Goal: Information Seeking & Learning: Learn about a topic

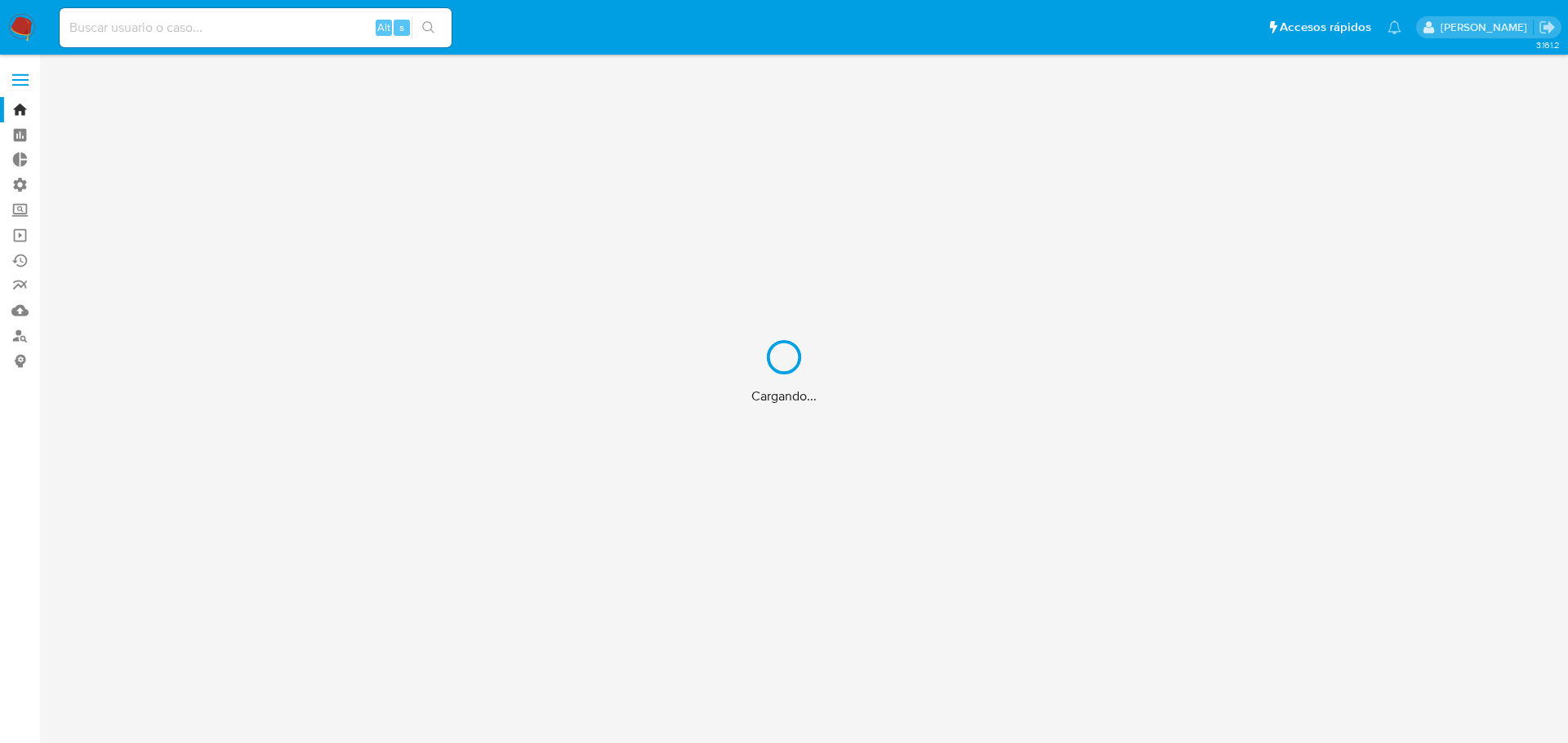
click at [179, 21] on div "Cargando..." at bounding box center [784, 371] width 1568 height 743
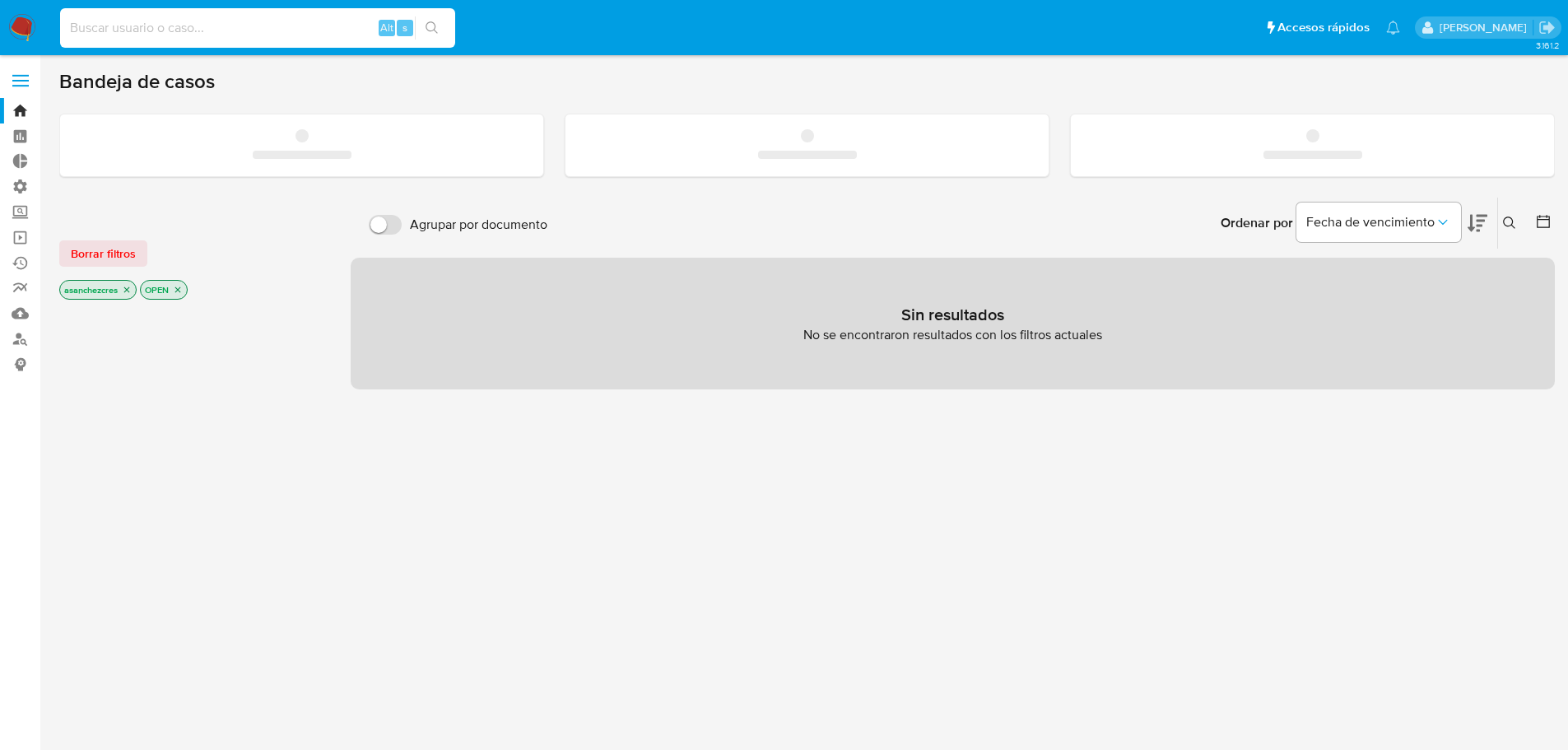
click at [186, 26] on input at bounding box center [258, 27] width 395 height 21
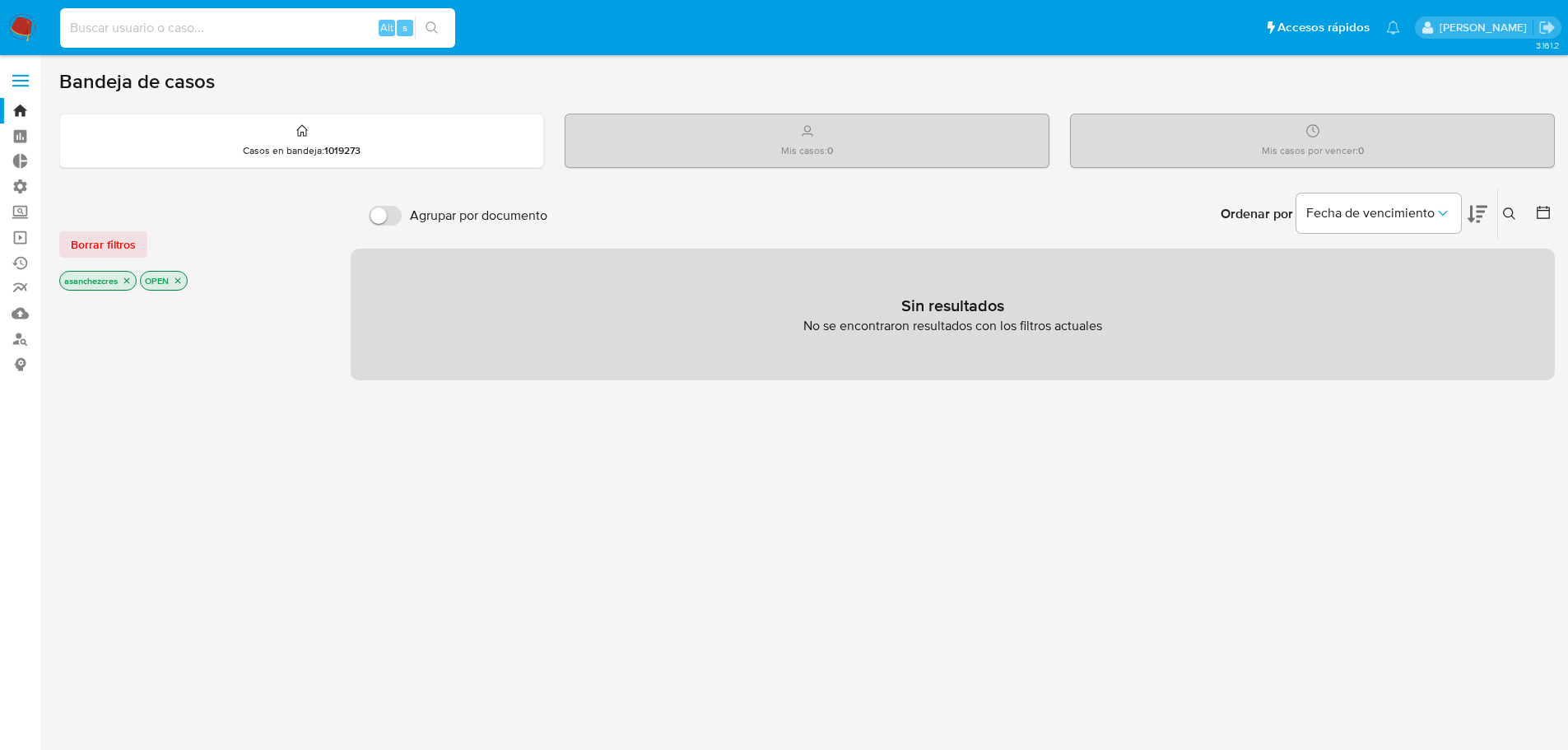
paste input "2279666143"
type input "2279666143"
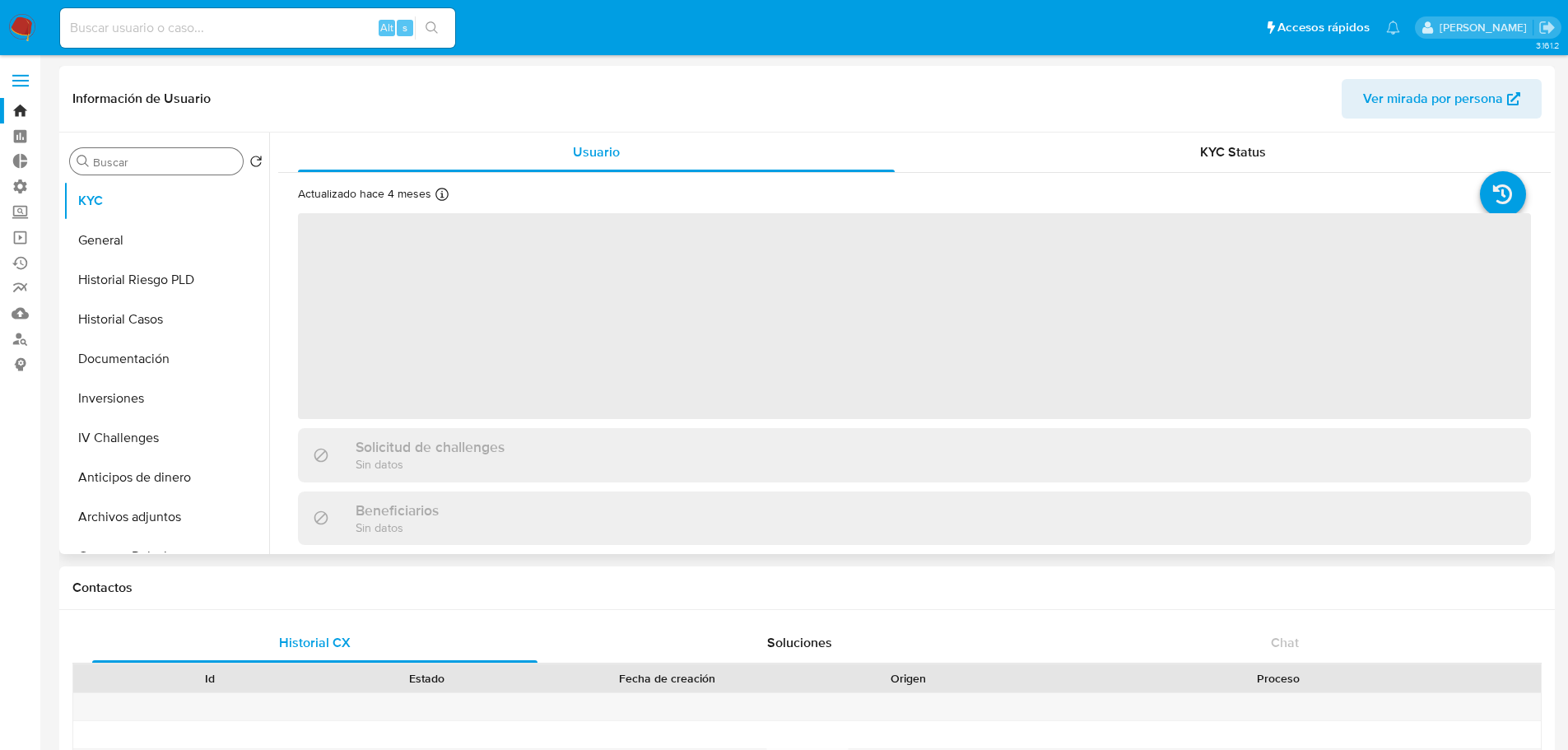
click at [168, 154] on div "Buscar" at bounding box center [156, 161] width 173 height 26
select select "10"
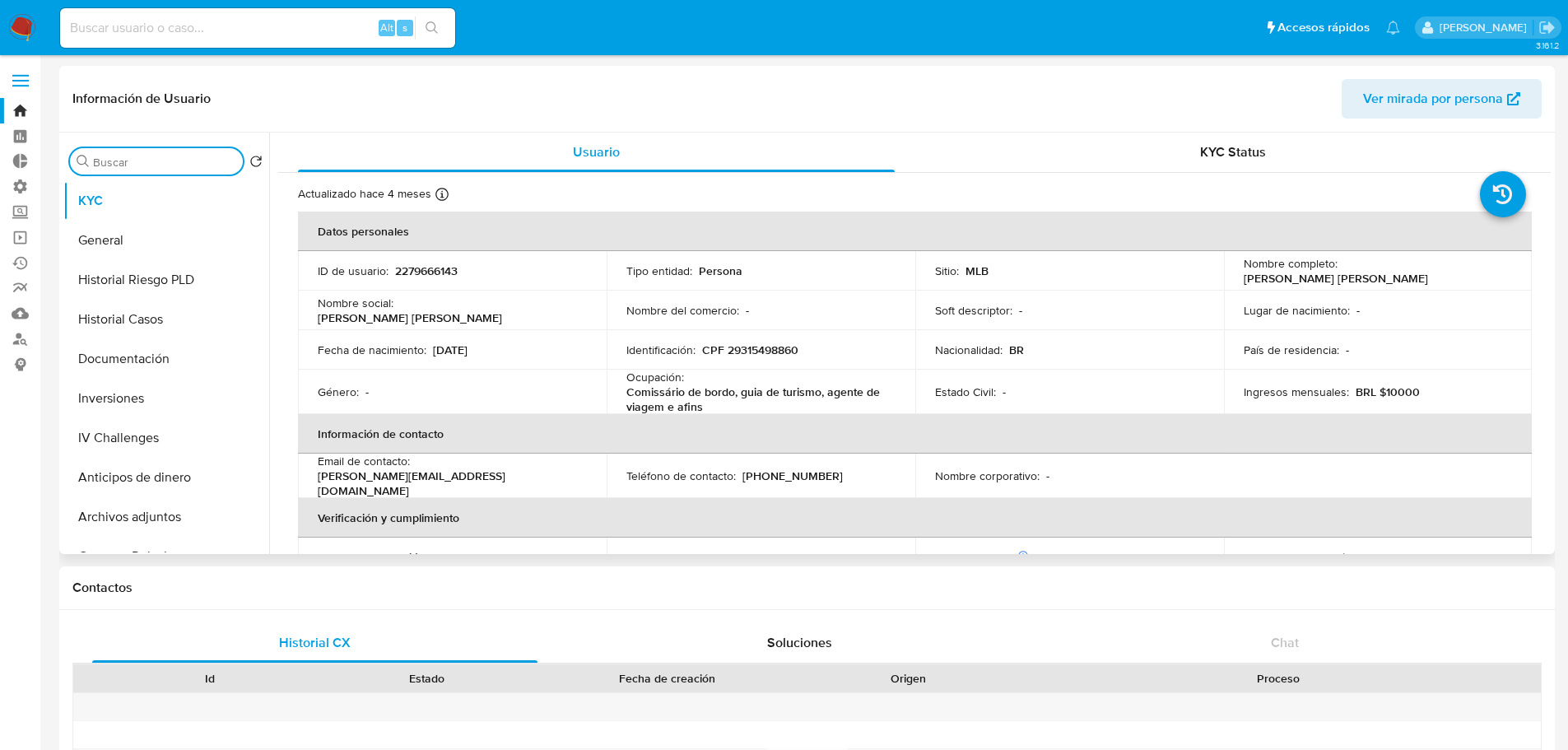
click at [165, 154] on div "Buscar" at bounding box center [156, 161] width 173 height 26
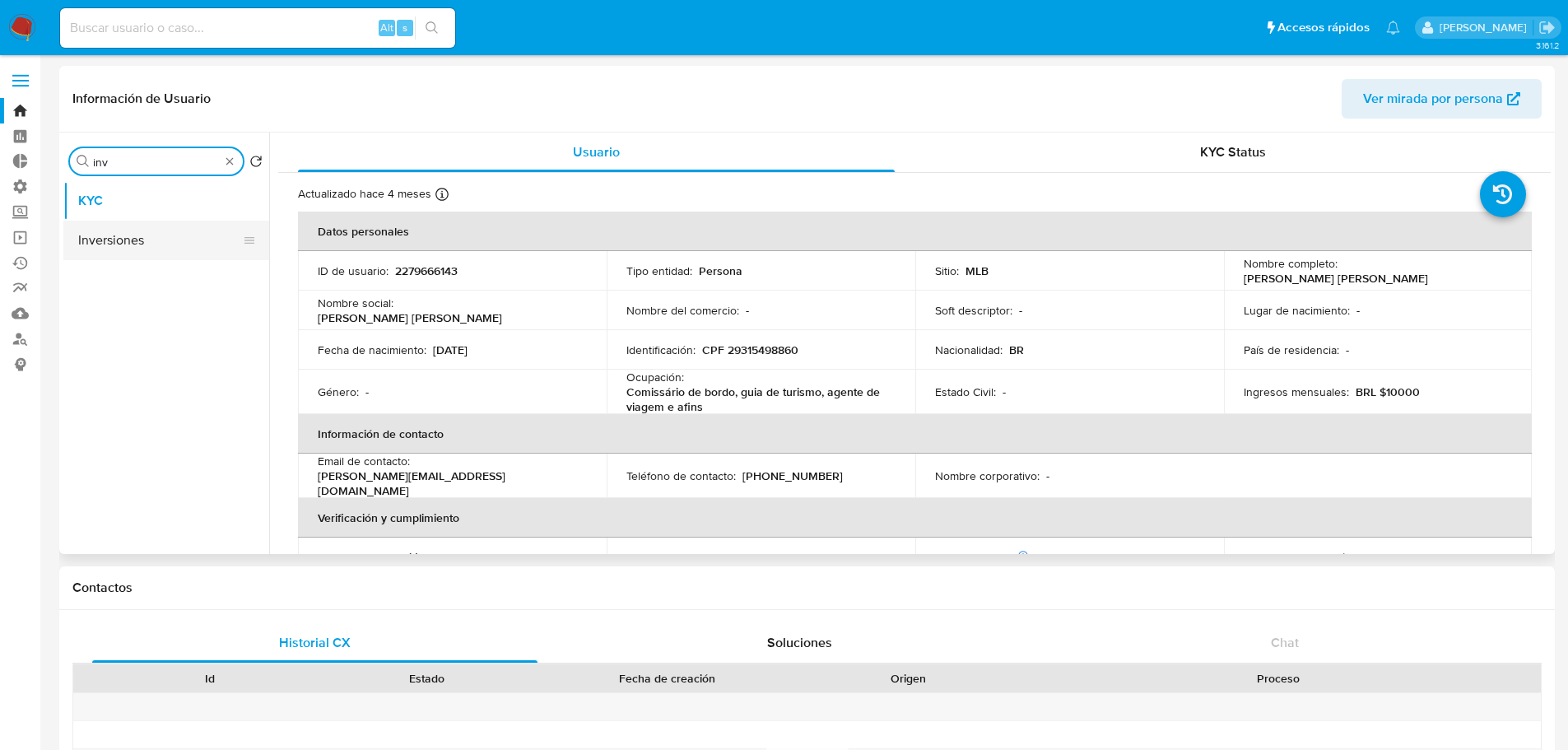
type input "inv"
click at [175, 229] on button "Inversiones" at bounding box center [160, 241] width 193 height 40
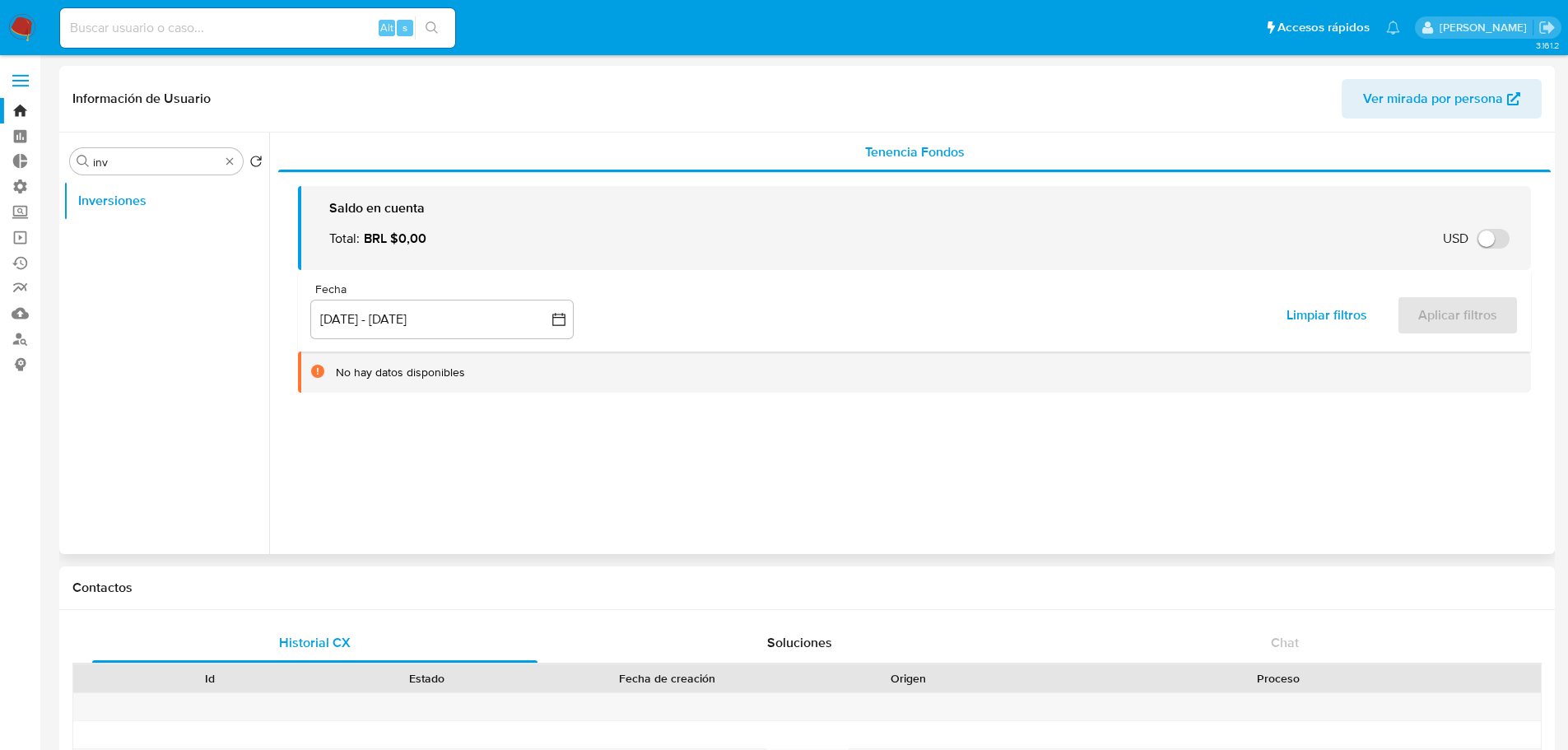
click at [317, 373] on icon at bounding box center [317, 371] width 13 height 13
click at [557, 319] on icon "button" at bounding box center [559, 320] width 16 height 16
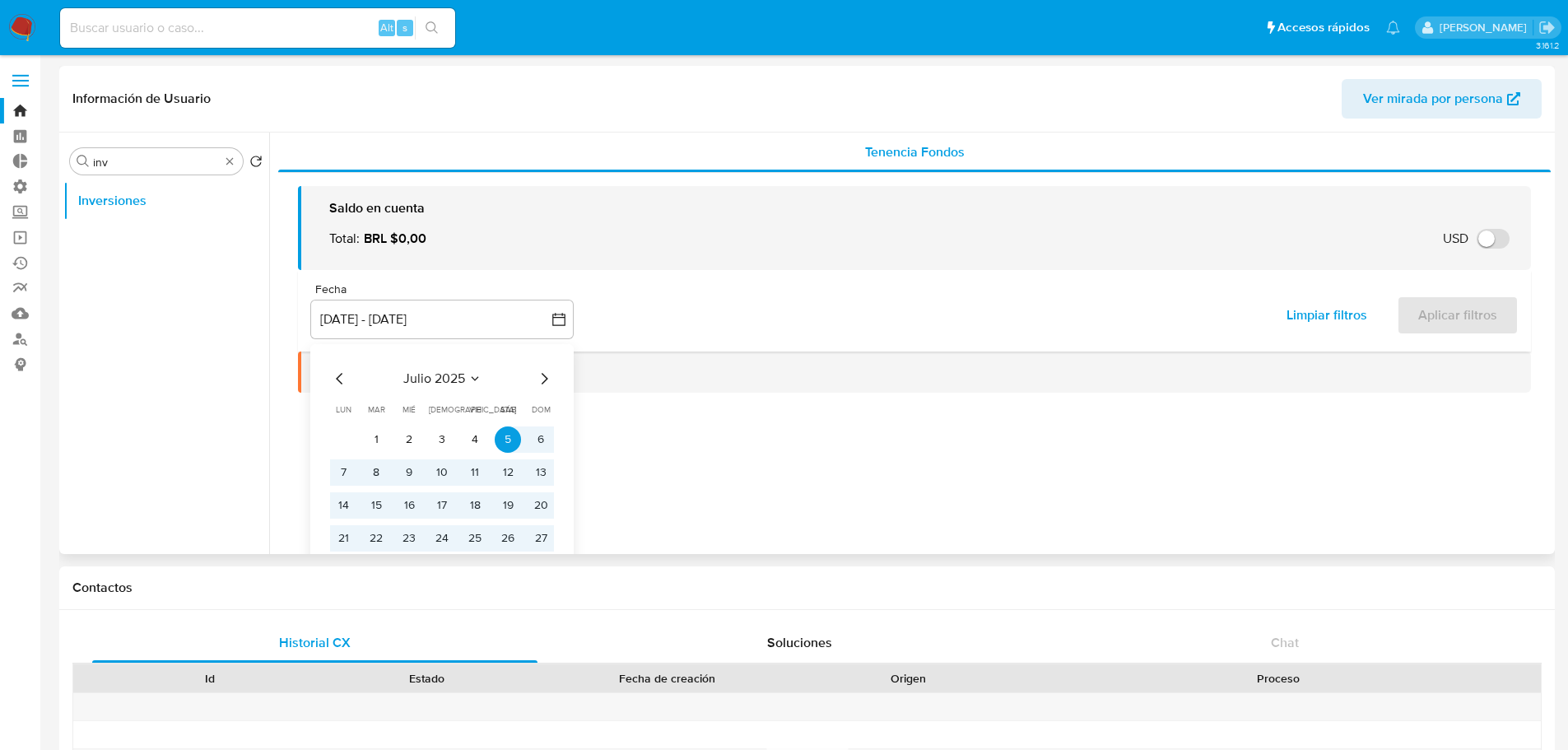
click at [329, 376] on div "[PERSON_NAME] 2025 [PERSON_NAME] 2025 lun lunes mar martes mié miércoles jue ju…" at bounding box center [442, 474] width 263 height 261
click at [339, 380] on icon "Mes anterior" at bounding box center [339, 379] width 7 height 12
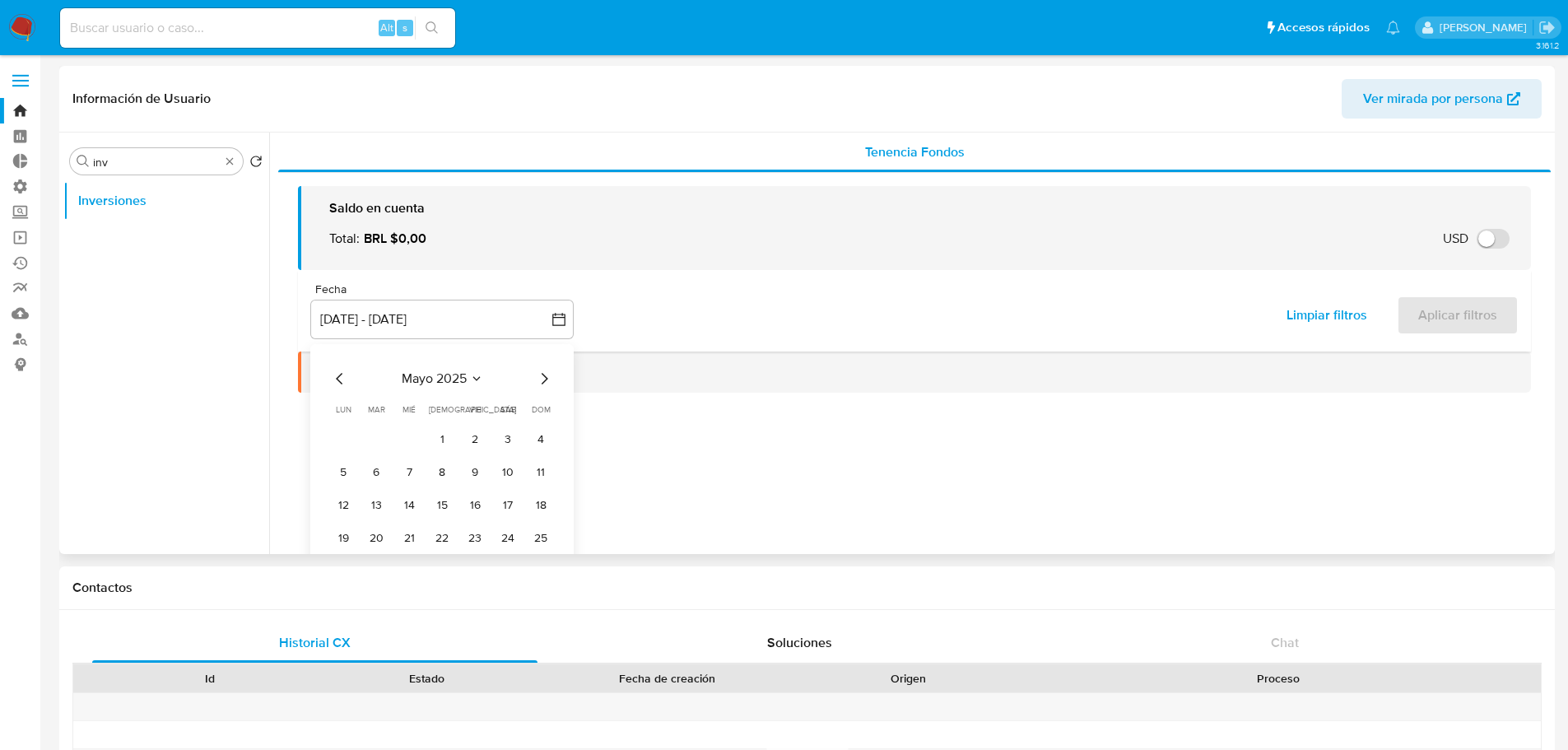
click at [339, 380] on icon "Mes anterior" at bounding box center [339, 379] width 7 height 12
click at [338, 377] on icon "Mes anterior" at bounding box center [339, 379] width 7 height 12
click at [409, 432] on button "1" at bounding box center [409, 439] width 26 height 26
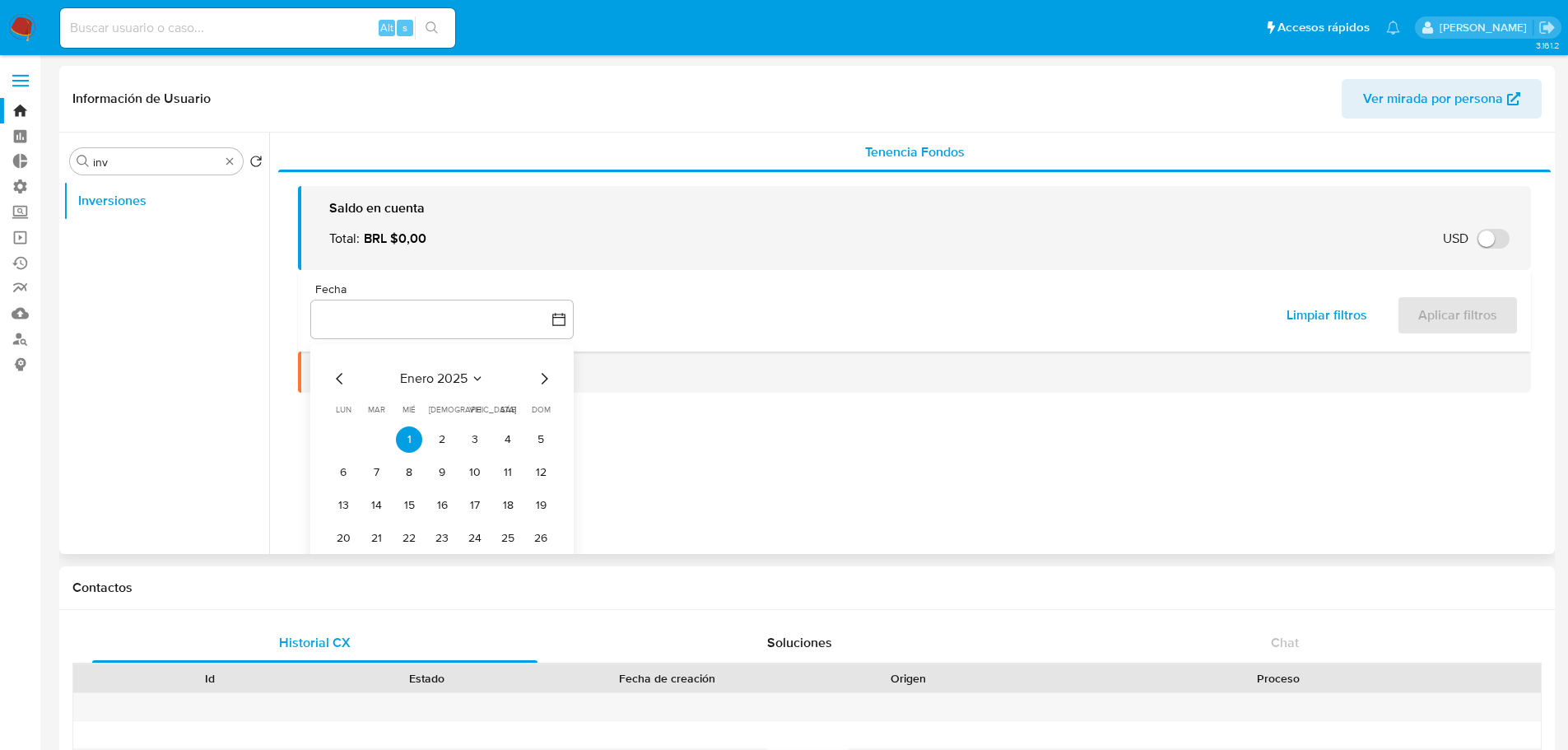
click at [543, 380] on icon "Mes siguiente" at bounding box center [544, 379] width 20 height 20
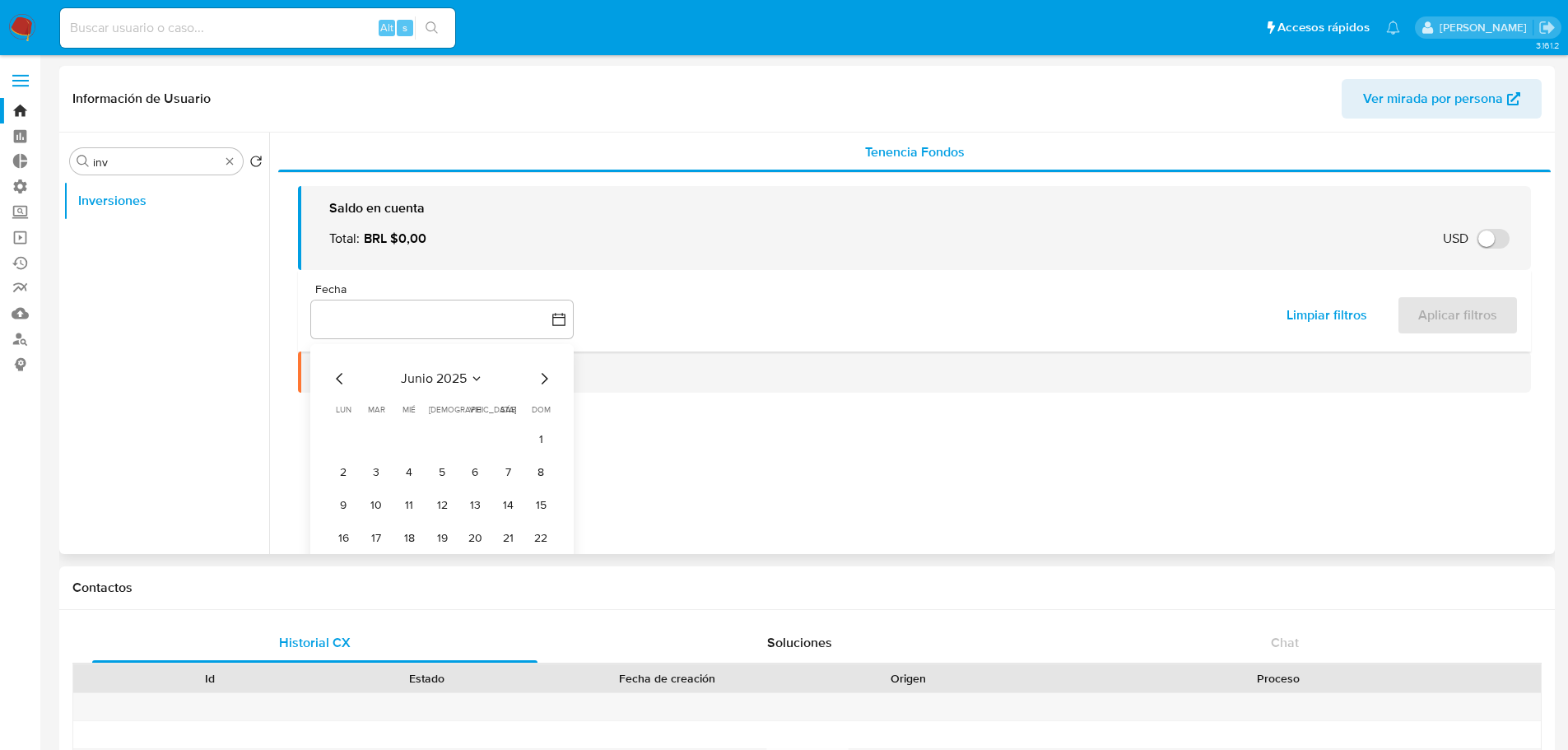
click at [543, 382] on icon "Mes siguiente" at bounding box center [545, 379] width 7 height 12
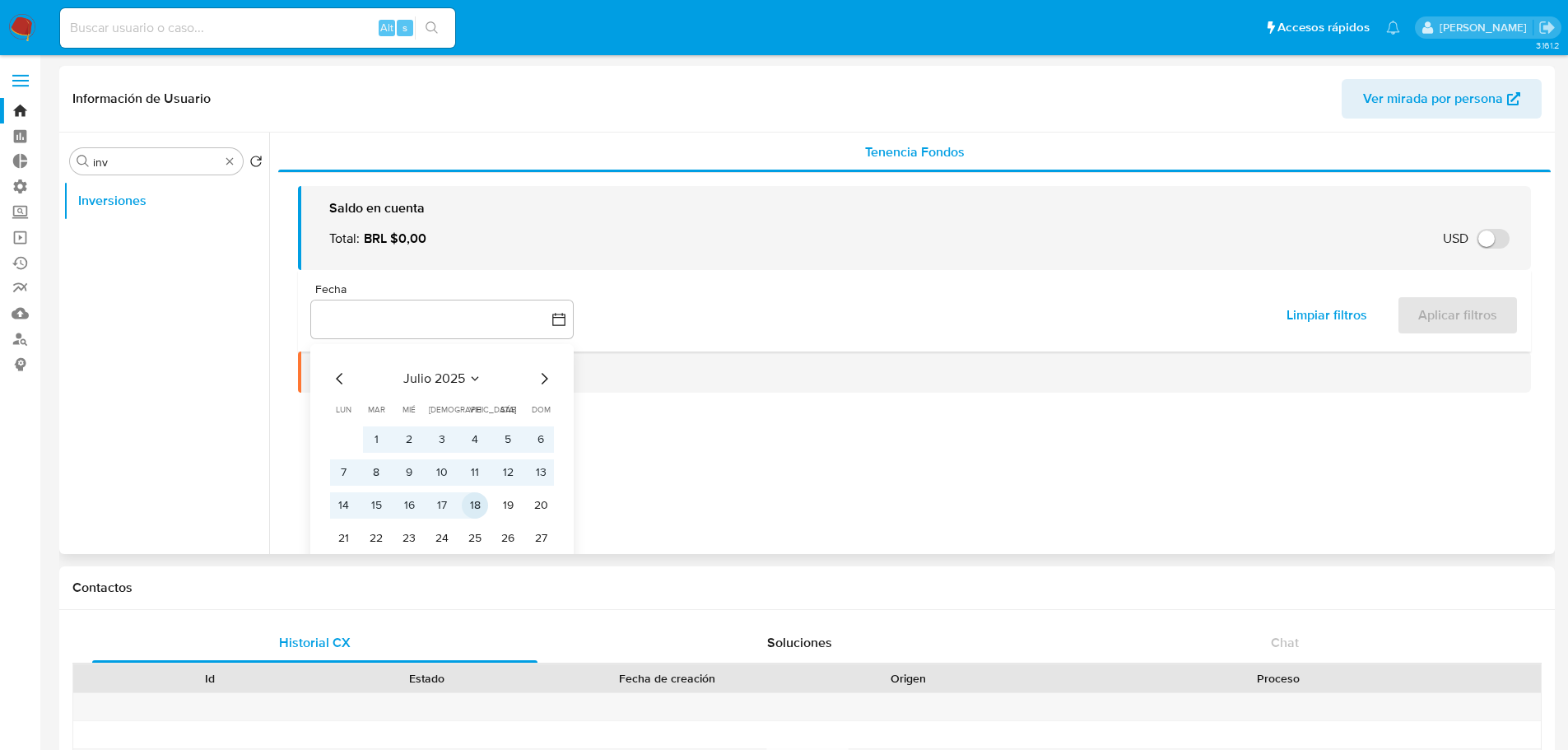
click at [477, 512] on button "18" at bounding box center [475, 505] width 26 height 26
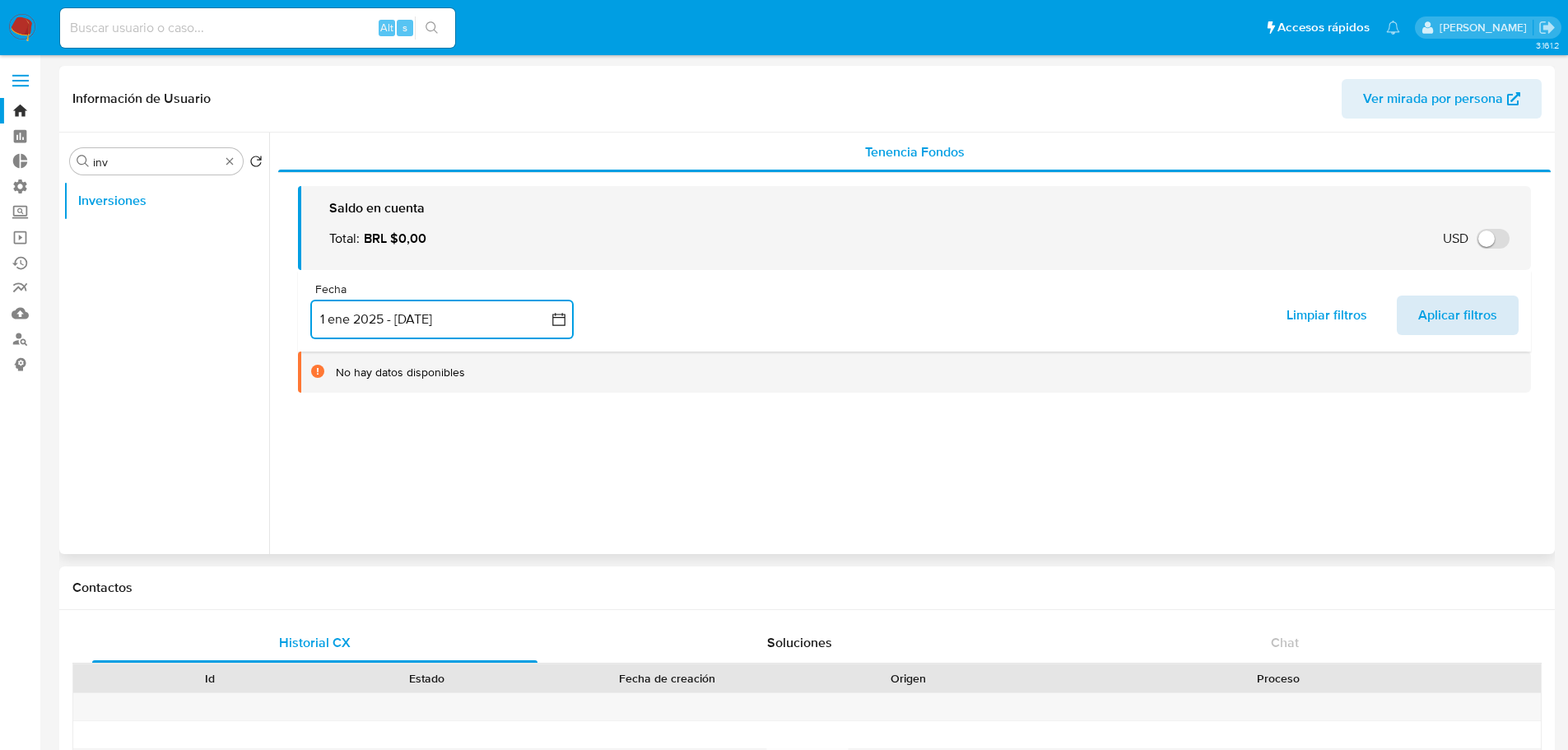
click at [1449, 325] on span "Aplicar filtros" at bounding box center [1457, 316] width 79 height 36
click at [564, 323] on icon "button" at bounding box center [559, 320] width 16 height 16
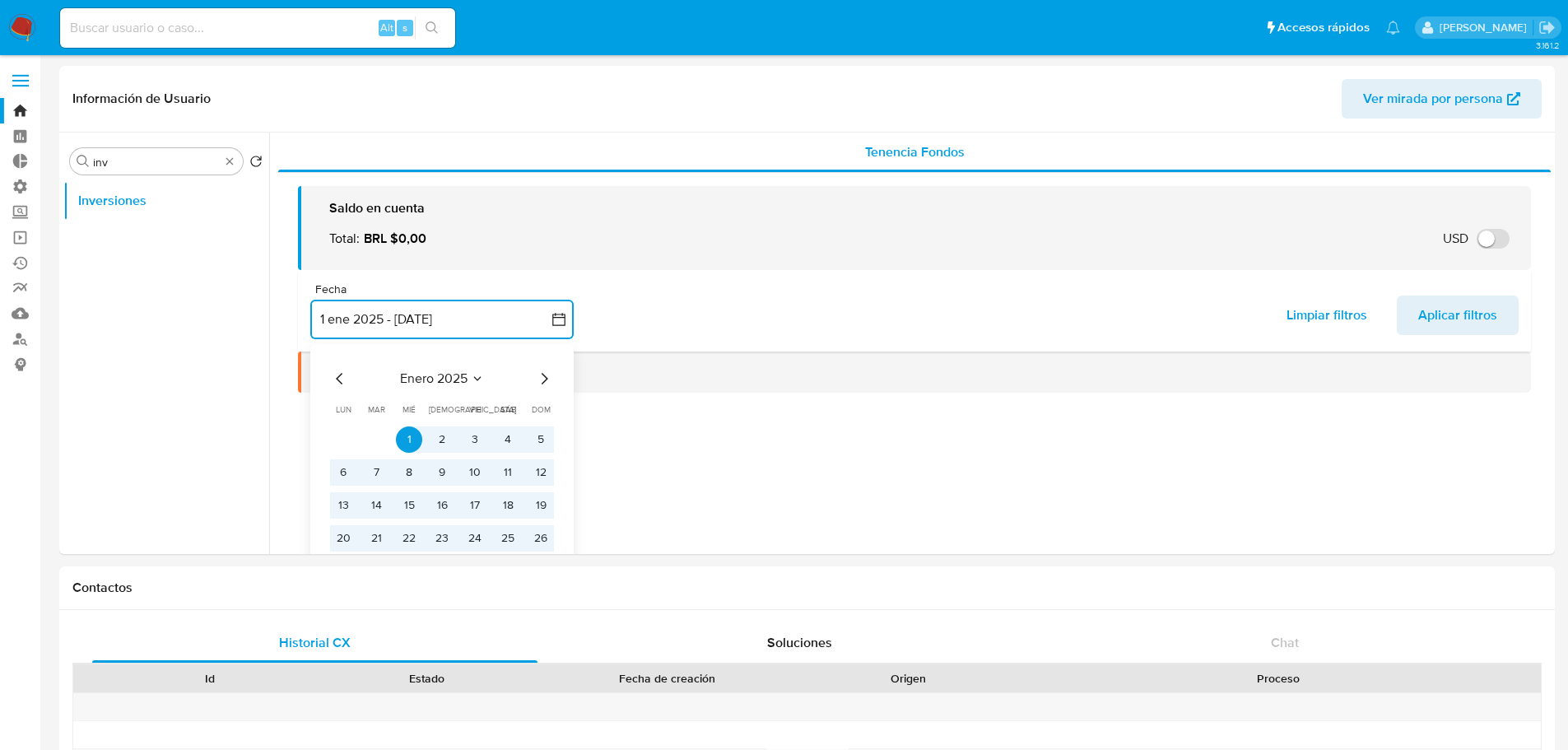
click at [336, 374] on icon "Mes anterior" at bounding box center [340, 379] width 20 height 20
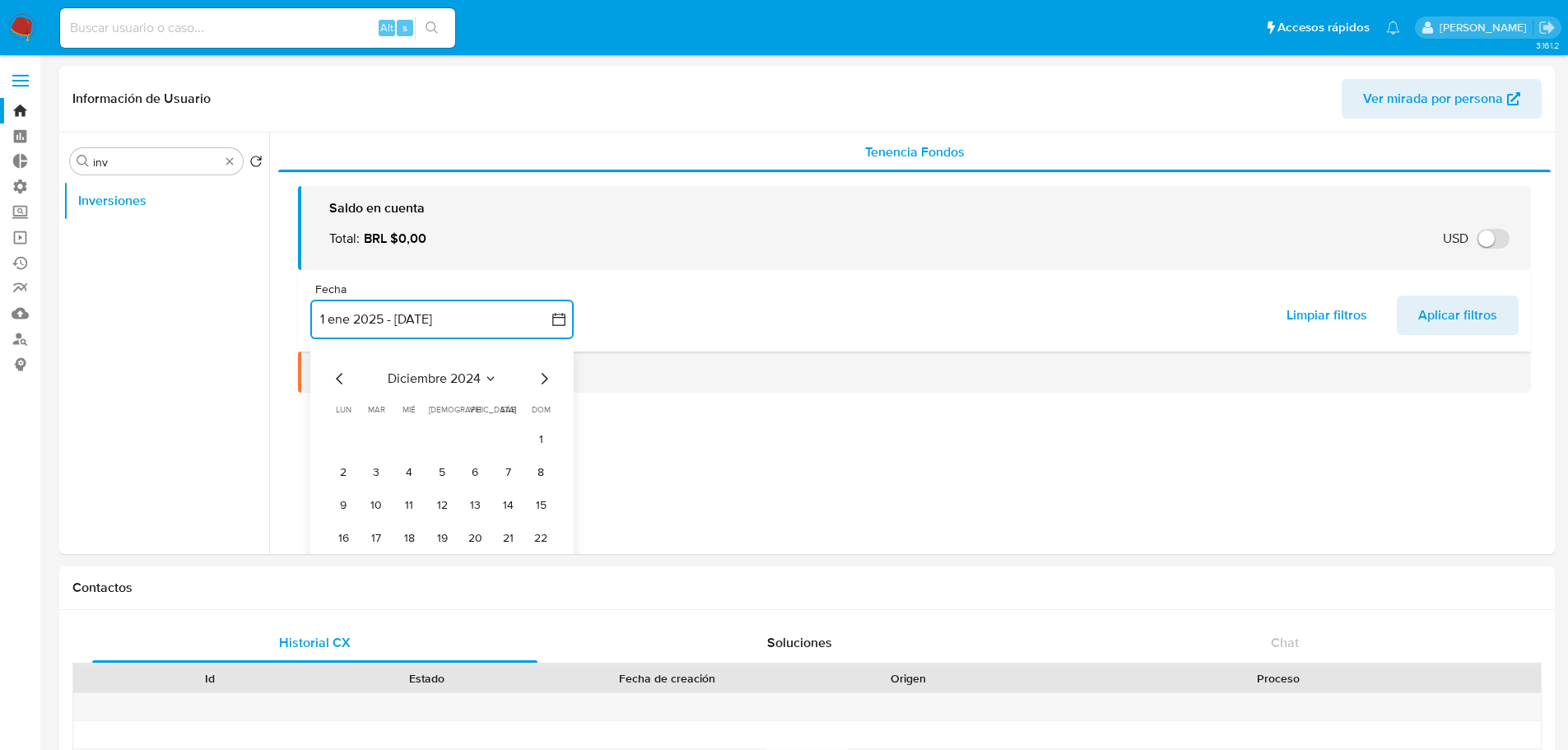
click at [336, 374] on icon "Mes anterior" at bounding box center [340, 379] width 20 height 20
click at [375, 444] on button "1" at bounding box center [376, 439] width 26 height 26
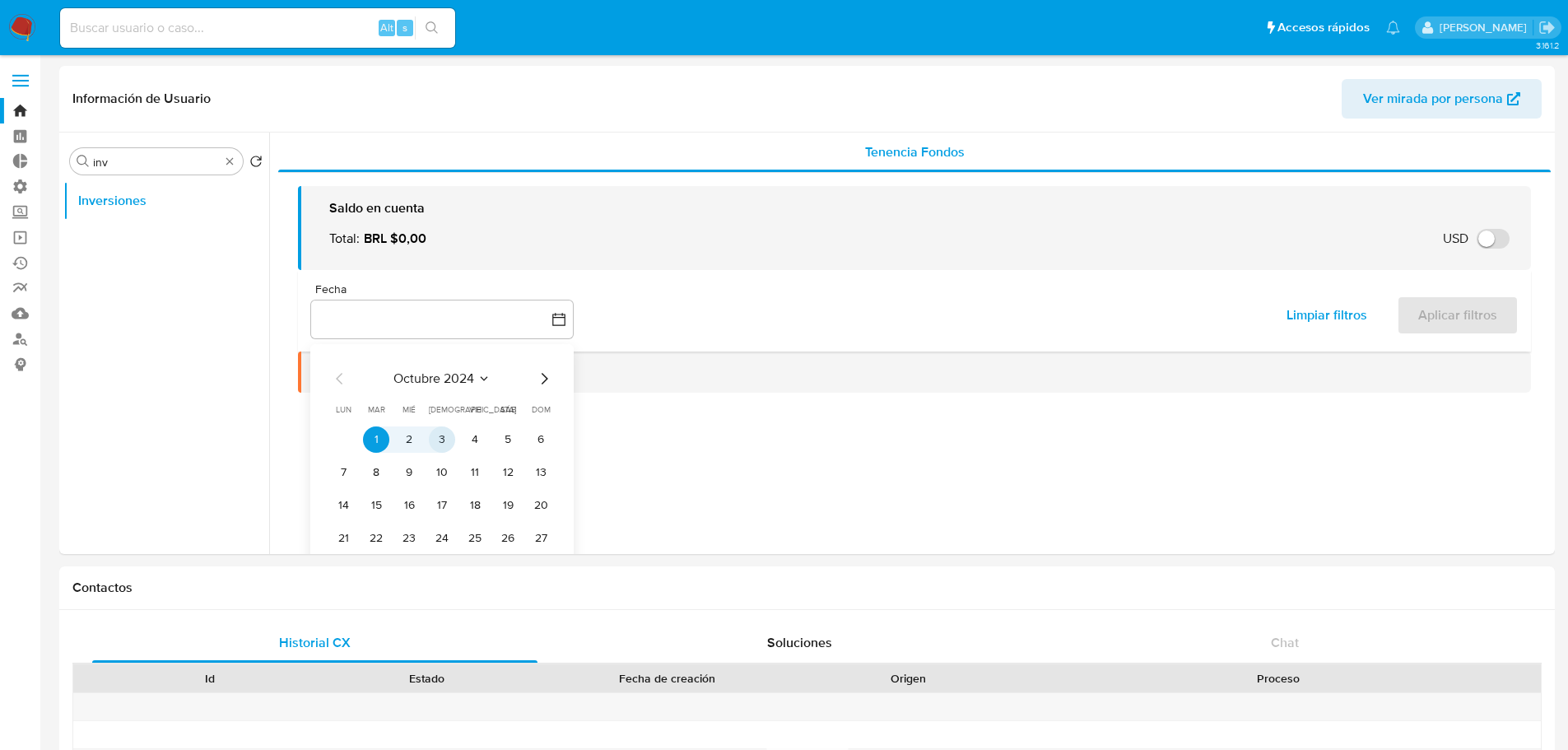
click at [548, 375] on icon "Mes siguiente" at bounding box center [544, 379] width 20 height 20
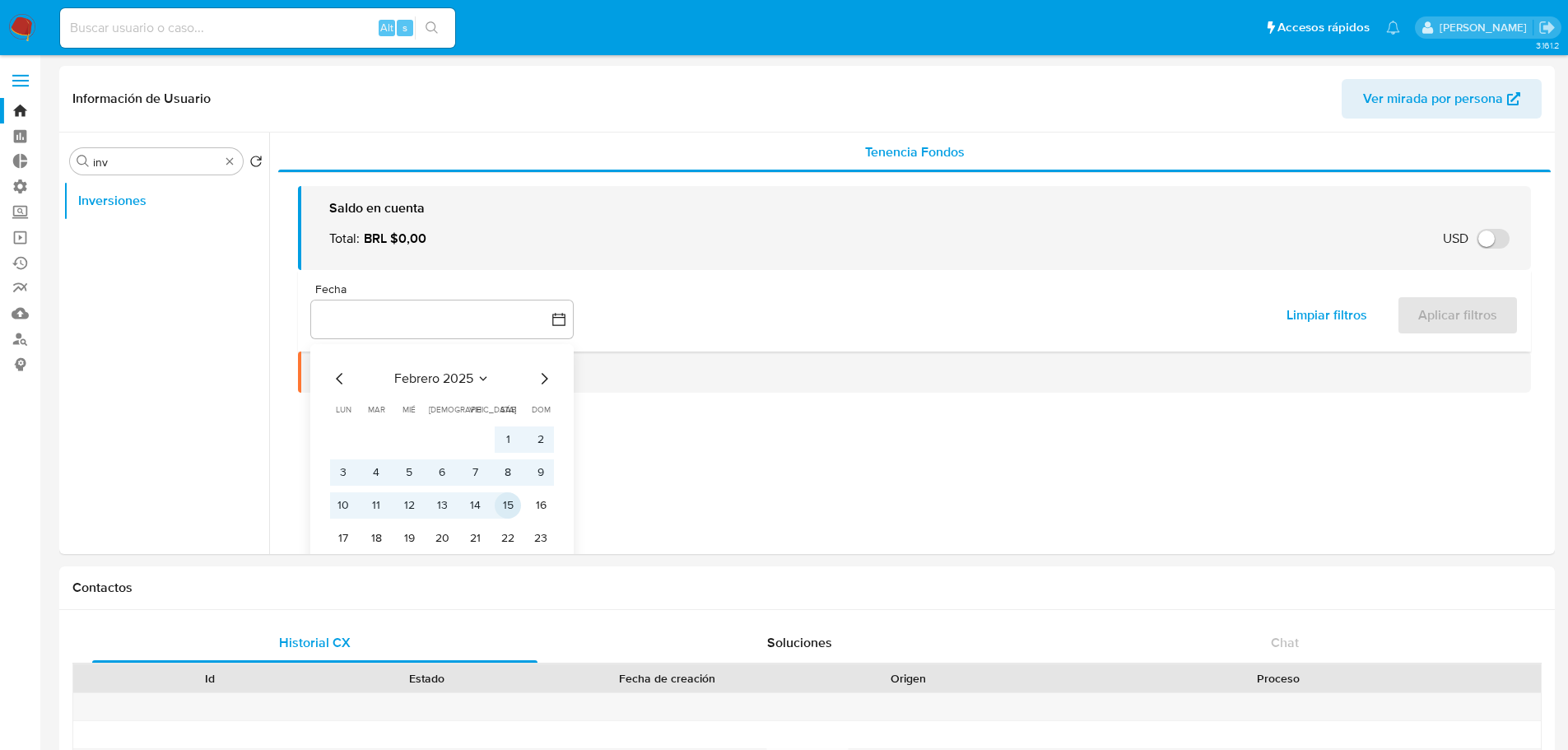
click at [508, 516] on button "15" at bounding box center [508, 505] width 26 height 26
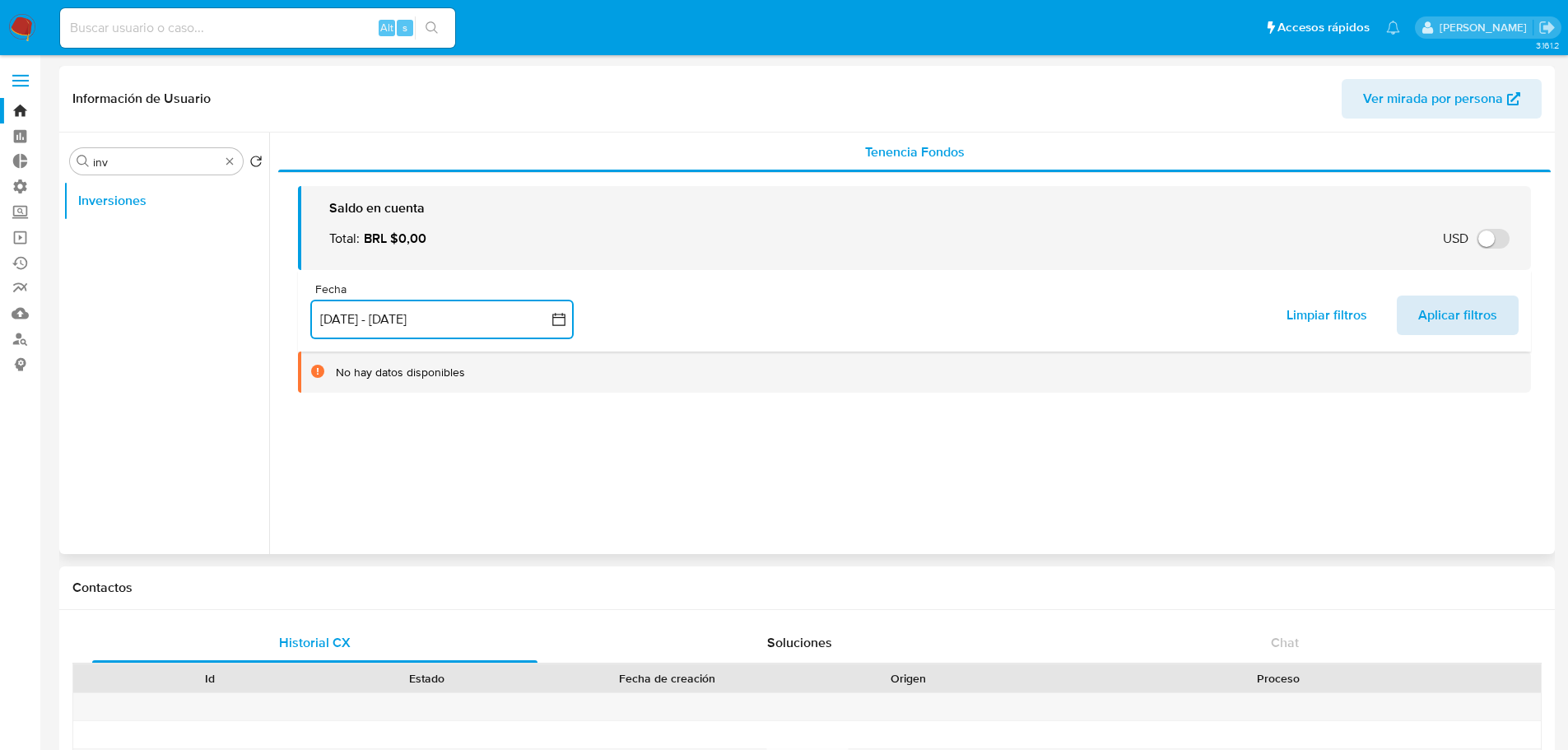
click at [1456, 306] on span "Aplicar filtros" at bounding box center [1457, 316] width 79 height 36
click at [319, 372] on icon at bounding box center [317, 371] width 13 height 13
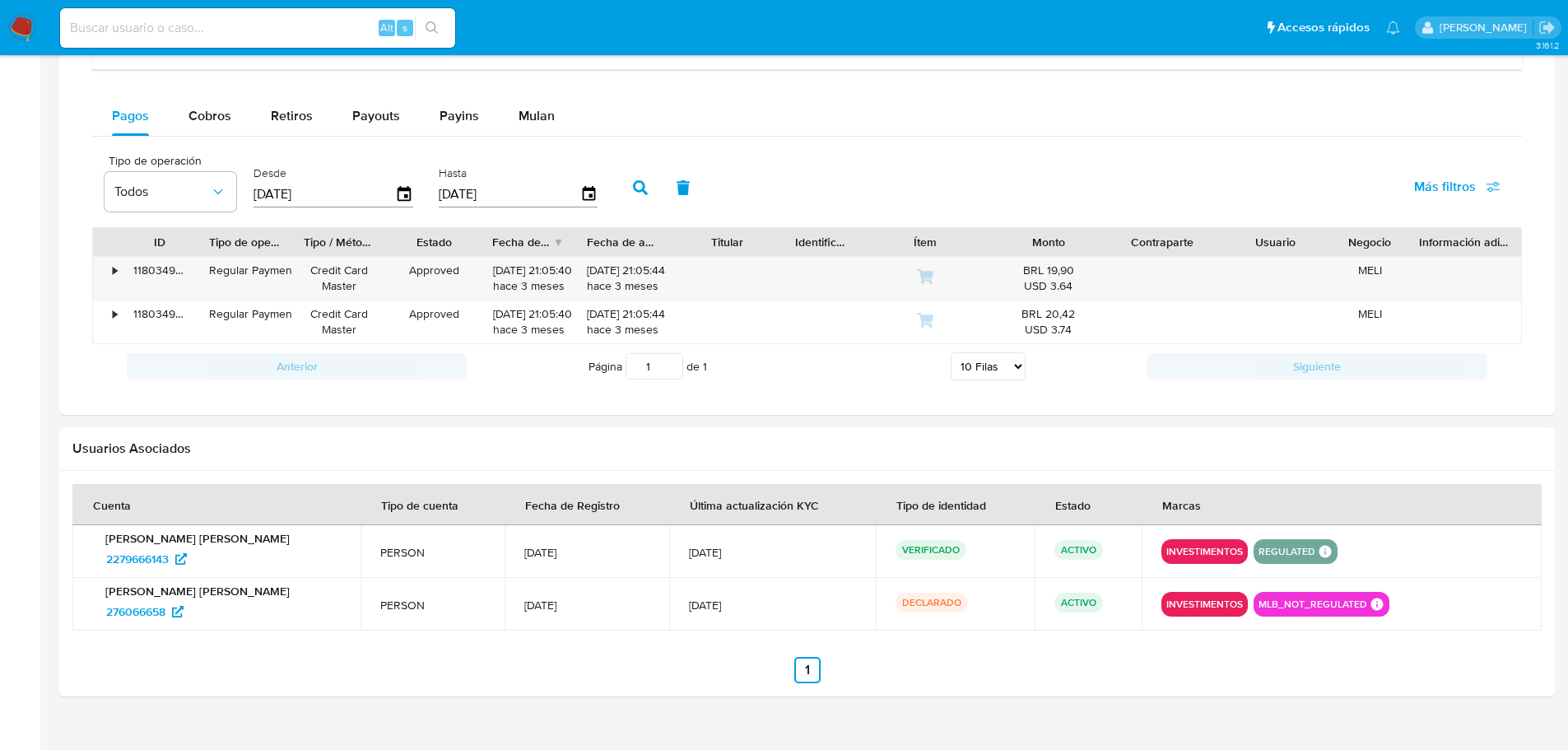
scroll to position [1071, 0]
click at [401, 200] on icon "button" at bounding box center [403, 193] width 13 height 15
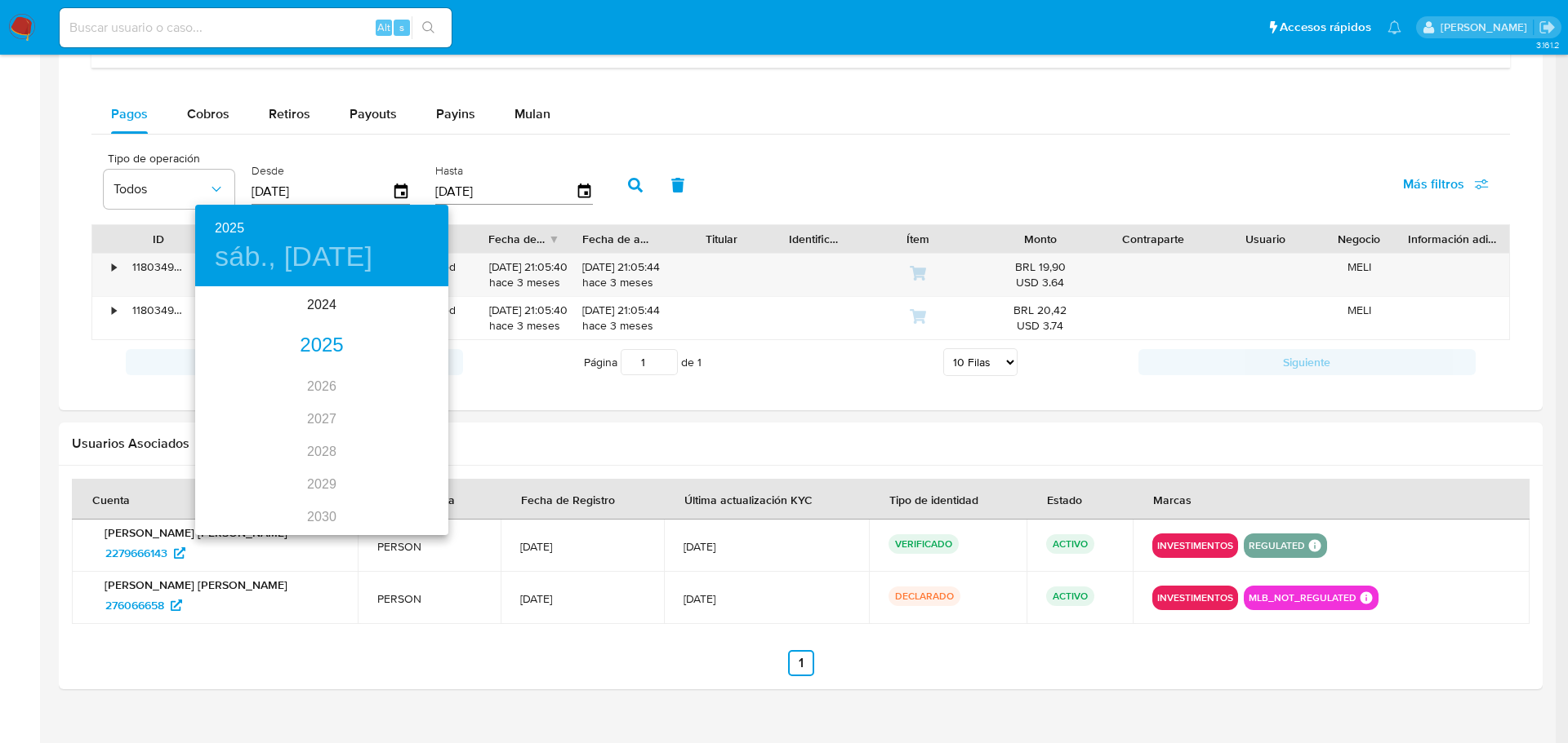
click at [323, 348] on div "2025" at bounding box center [322, 345] width 253 height 33
click at [255, 320] on div "ene." at bounding box center [237, 320] width 84 height 61
click at [295, 375] on span "1" at bounding box center [289, 373] width 30 height 16
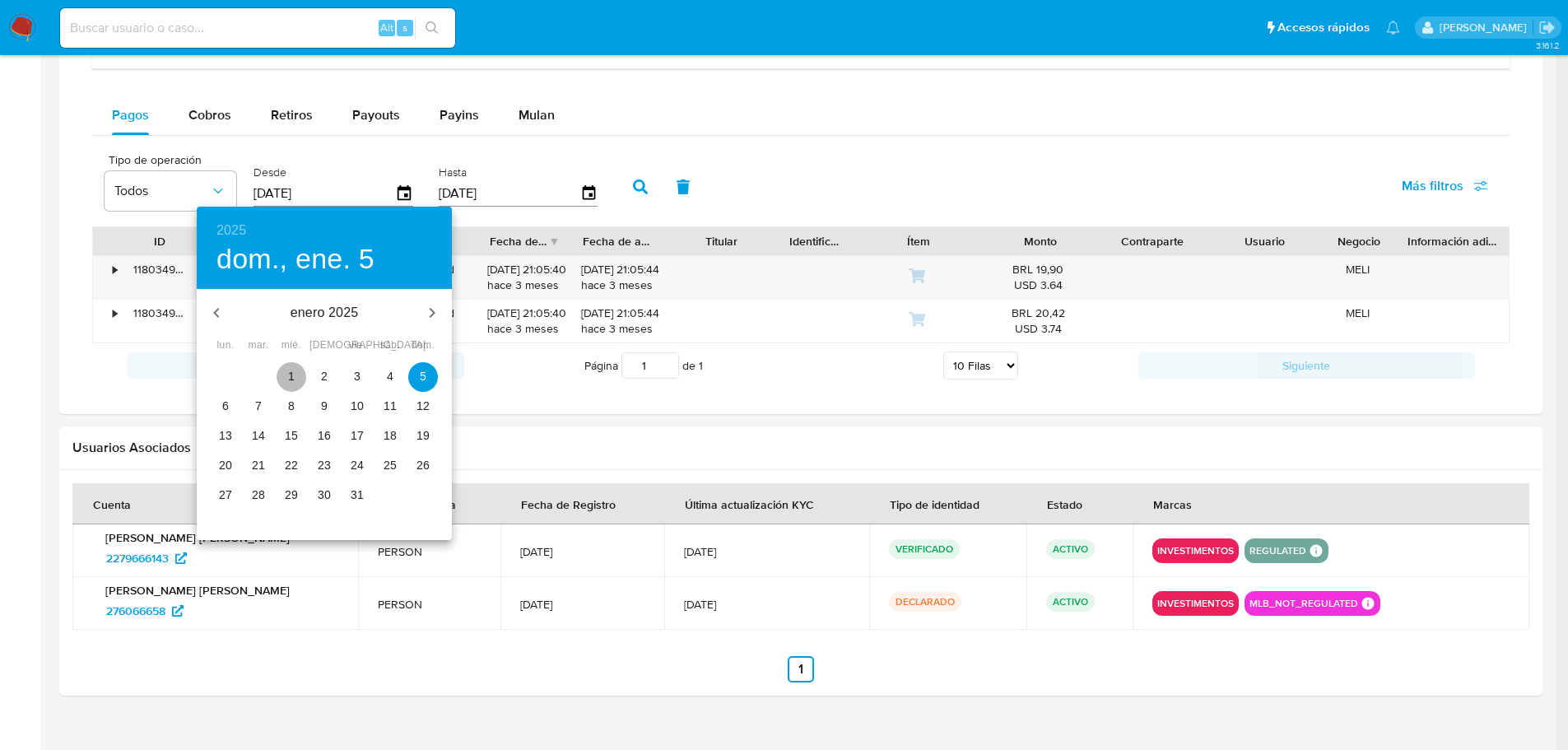
type input "[DATE]"
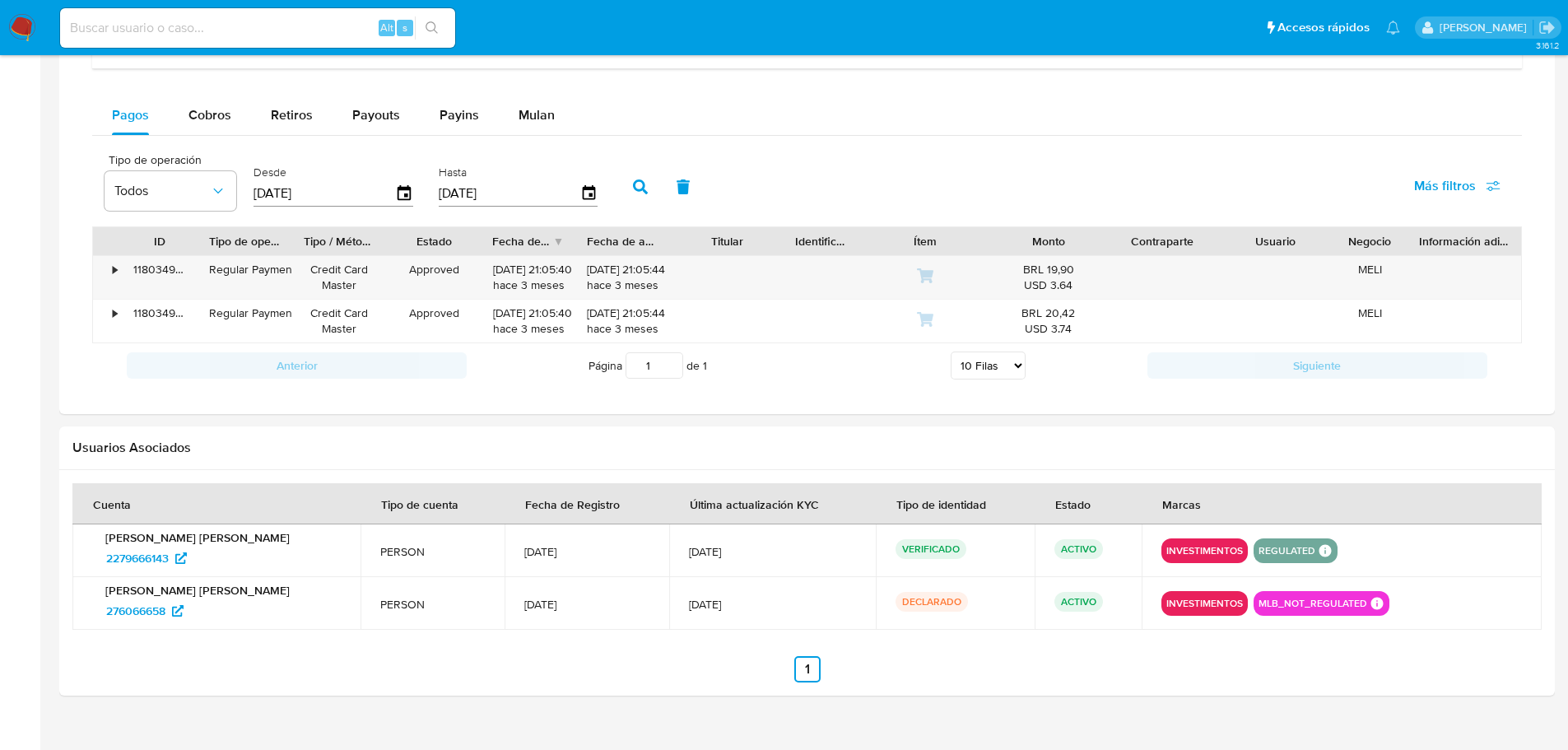
click at [643, 191] on icon "button" at bounding box center [640, 187] width 15 height 15
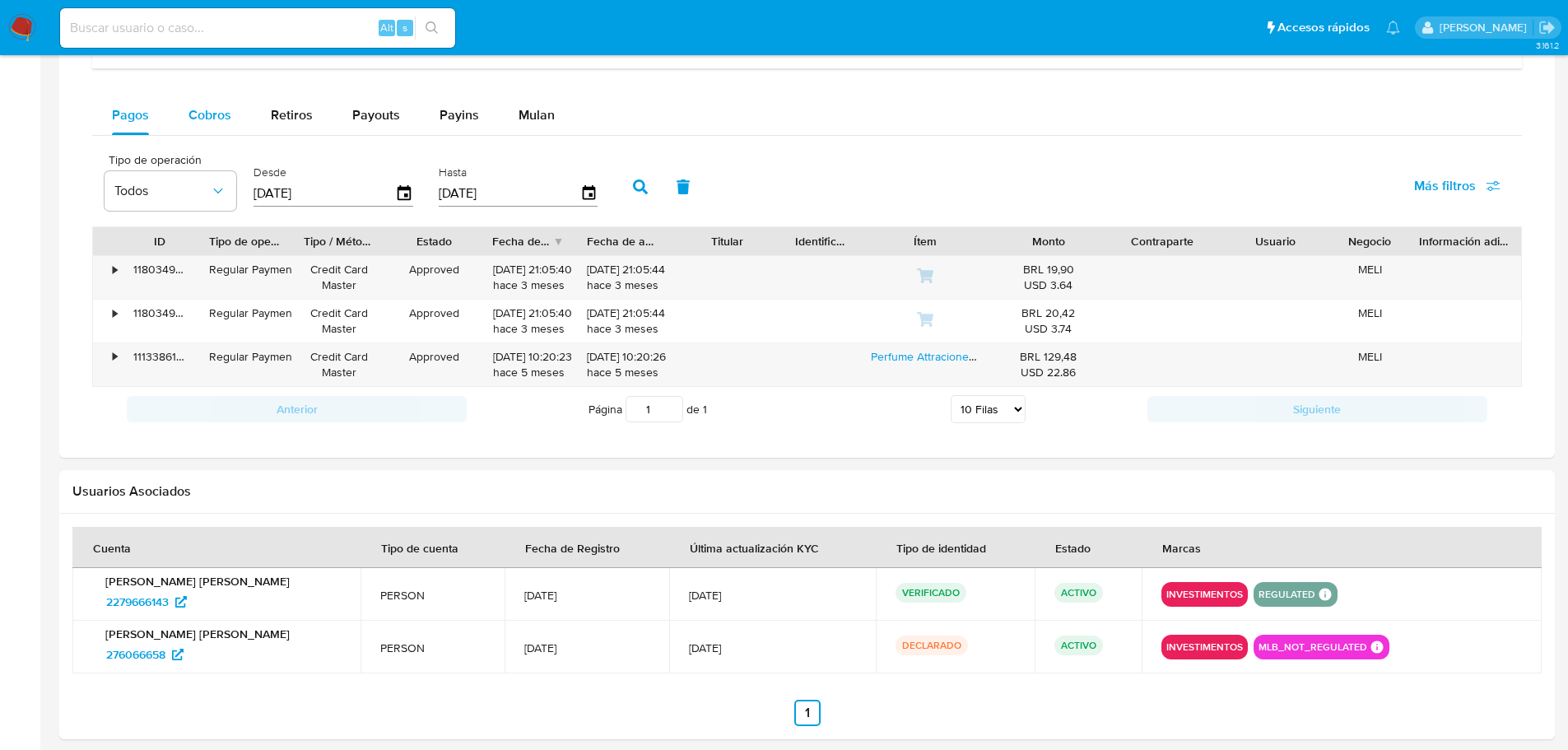
click at [217, 128] on div "Cobros" at bounding box center [210, 116] width 43 height 40
select select "10"
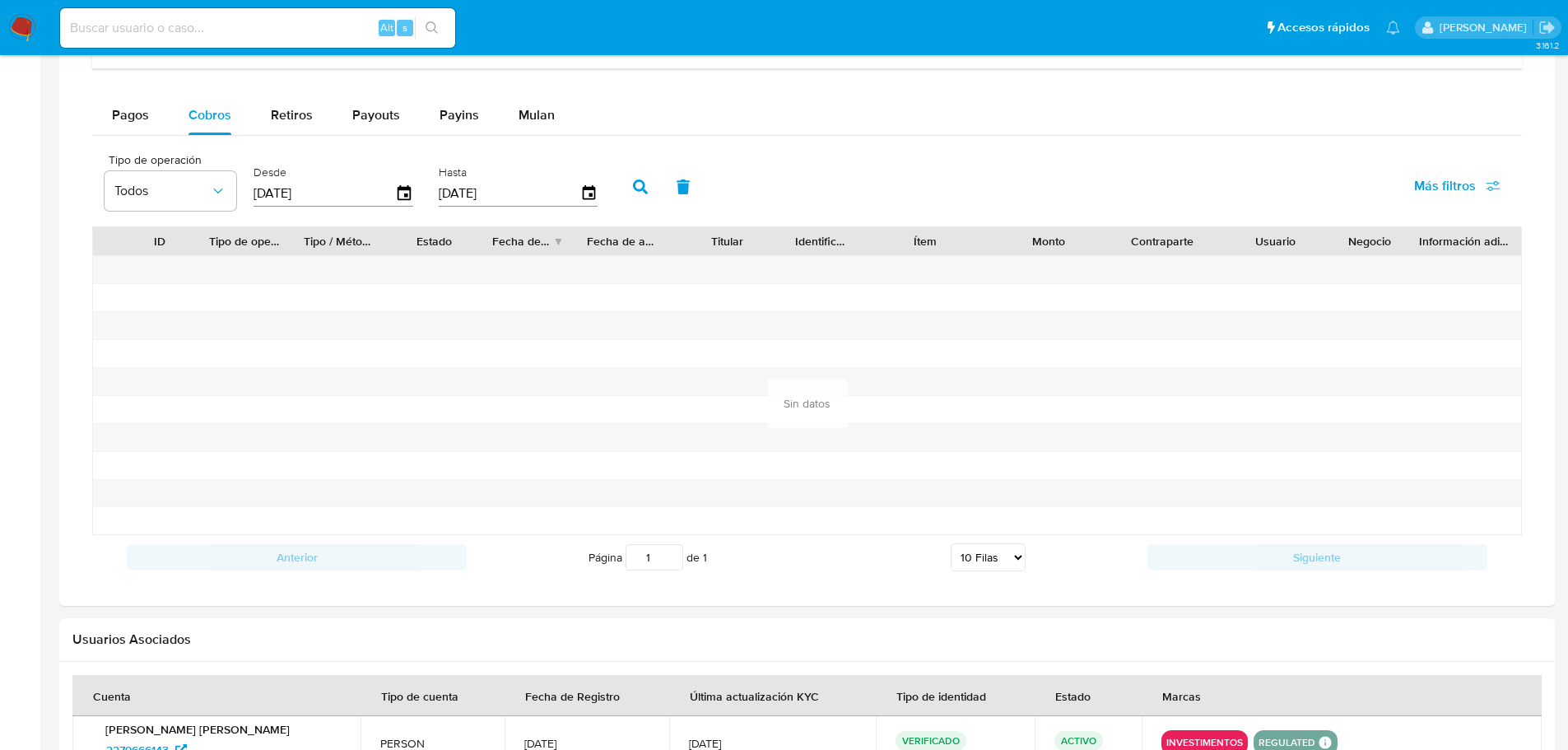
click at [391, 191] on input "[DATE]" at bounding box center [324, 194] width 142 height 26
click at [397, 200] on icon "button" at bounding box center [404, 194] width 29 height 29
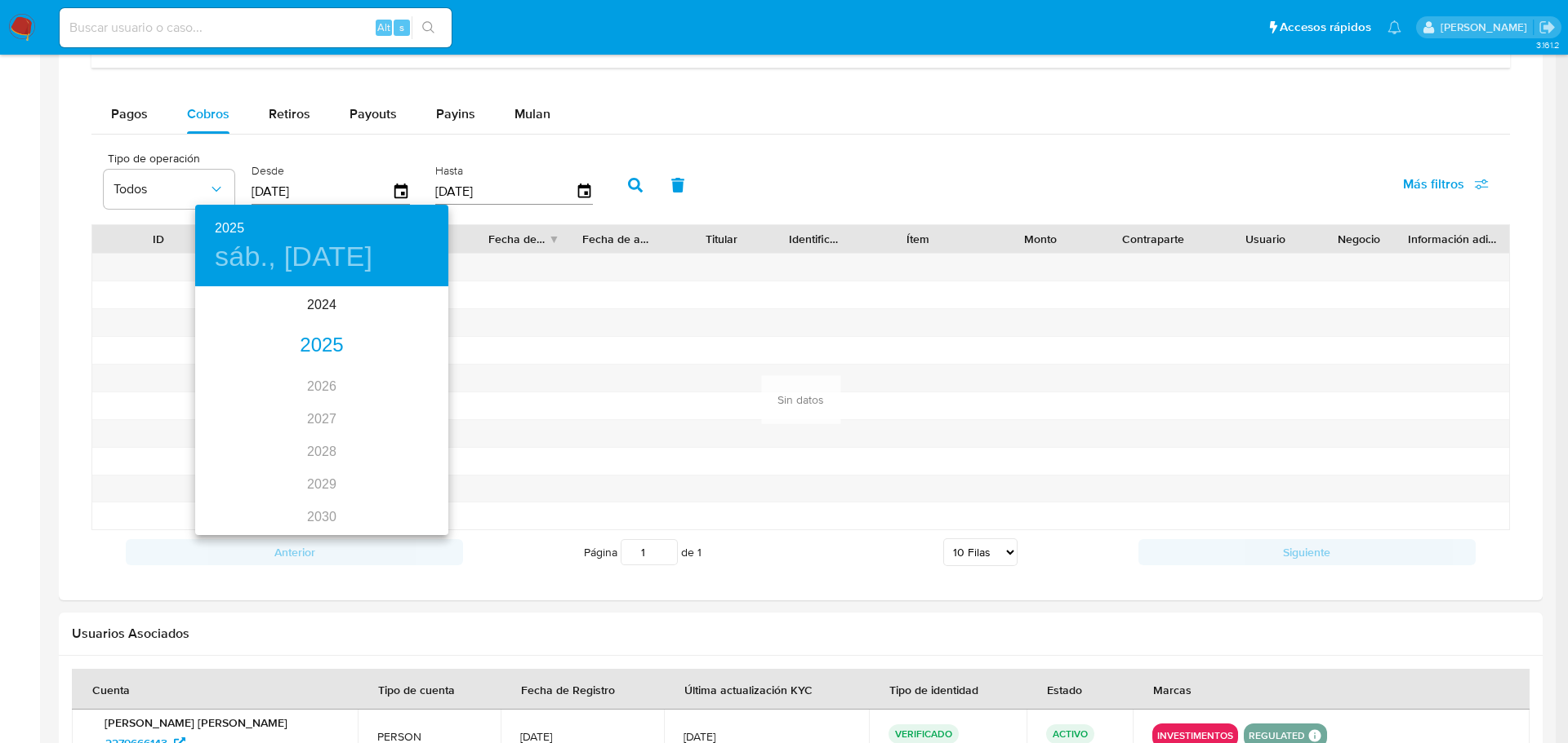
click at [297, 336] on div "2025" at bounding box center [322, 345] width 253 height 33
click at [247, 317] on div "ene." at bounding box center [237, 320] width 84 height 61
click at [291, 372] on p "1" at bounding box center [289, 373] width 7 height 16
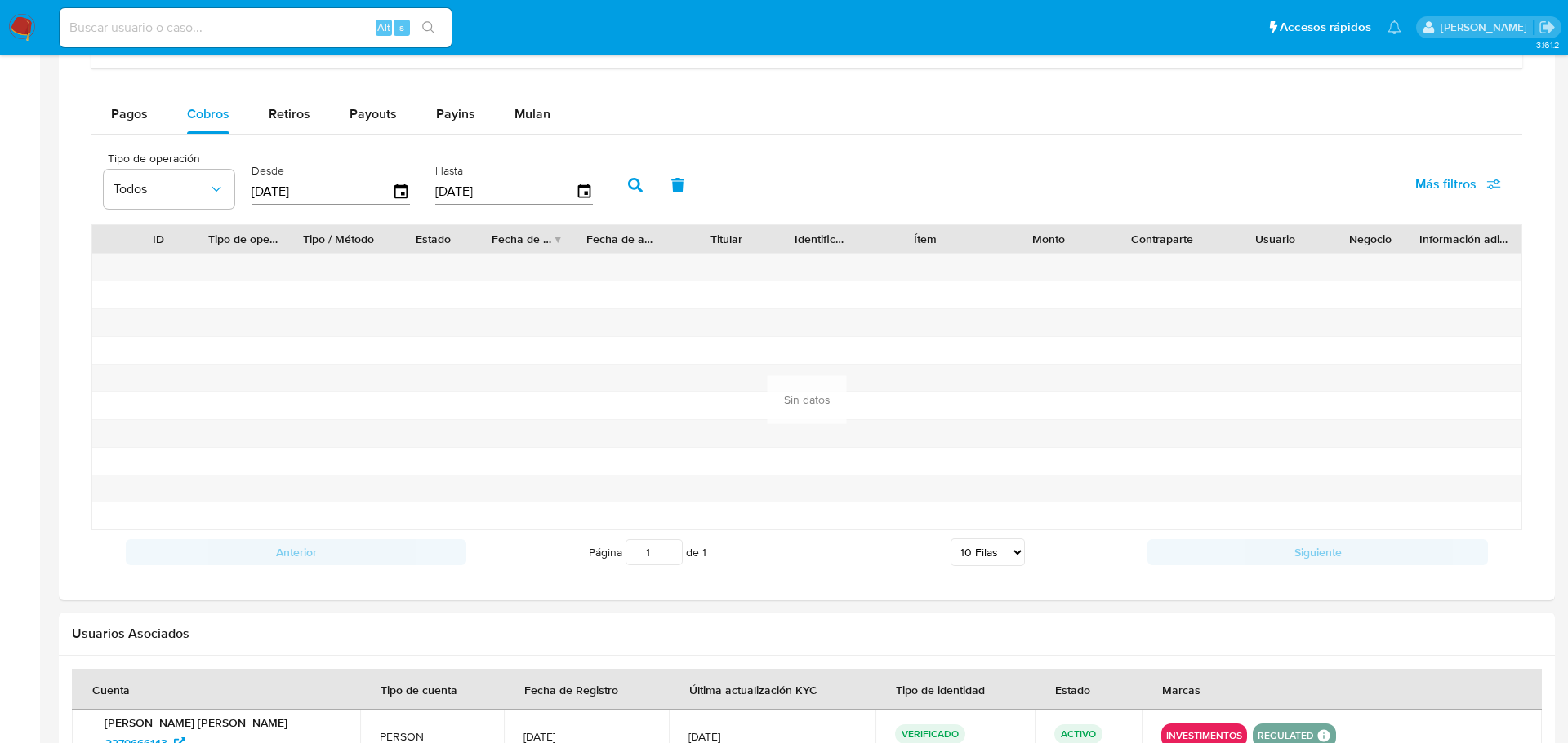
type input "[DATE]"
click at [632, 177] on button "button" at bounding box center [635, 185] width 43 height 40
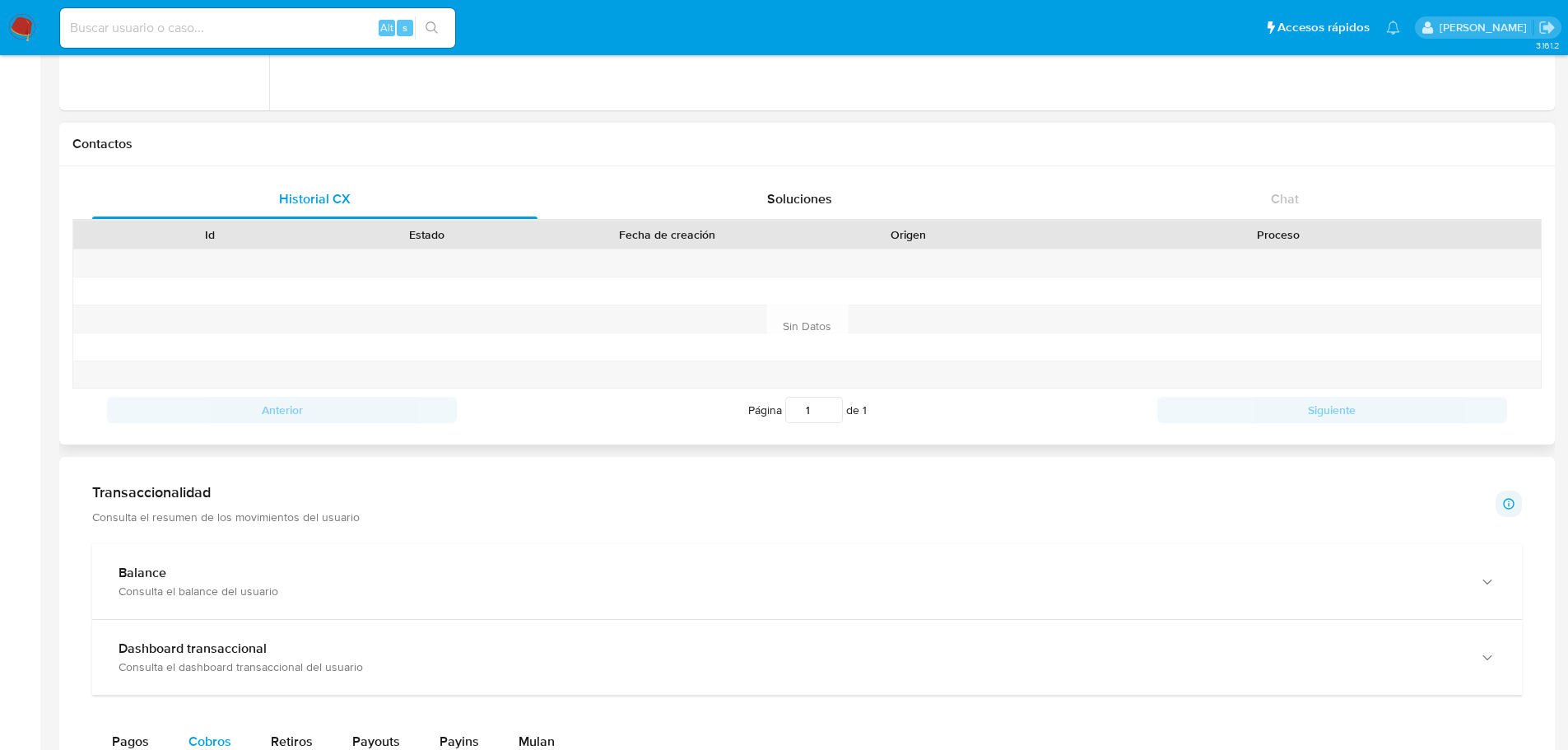
scroll to position [0, 0]
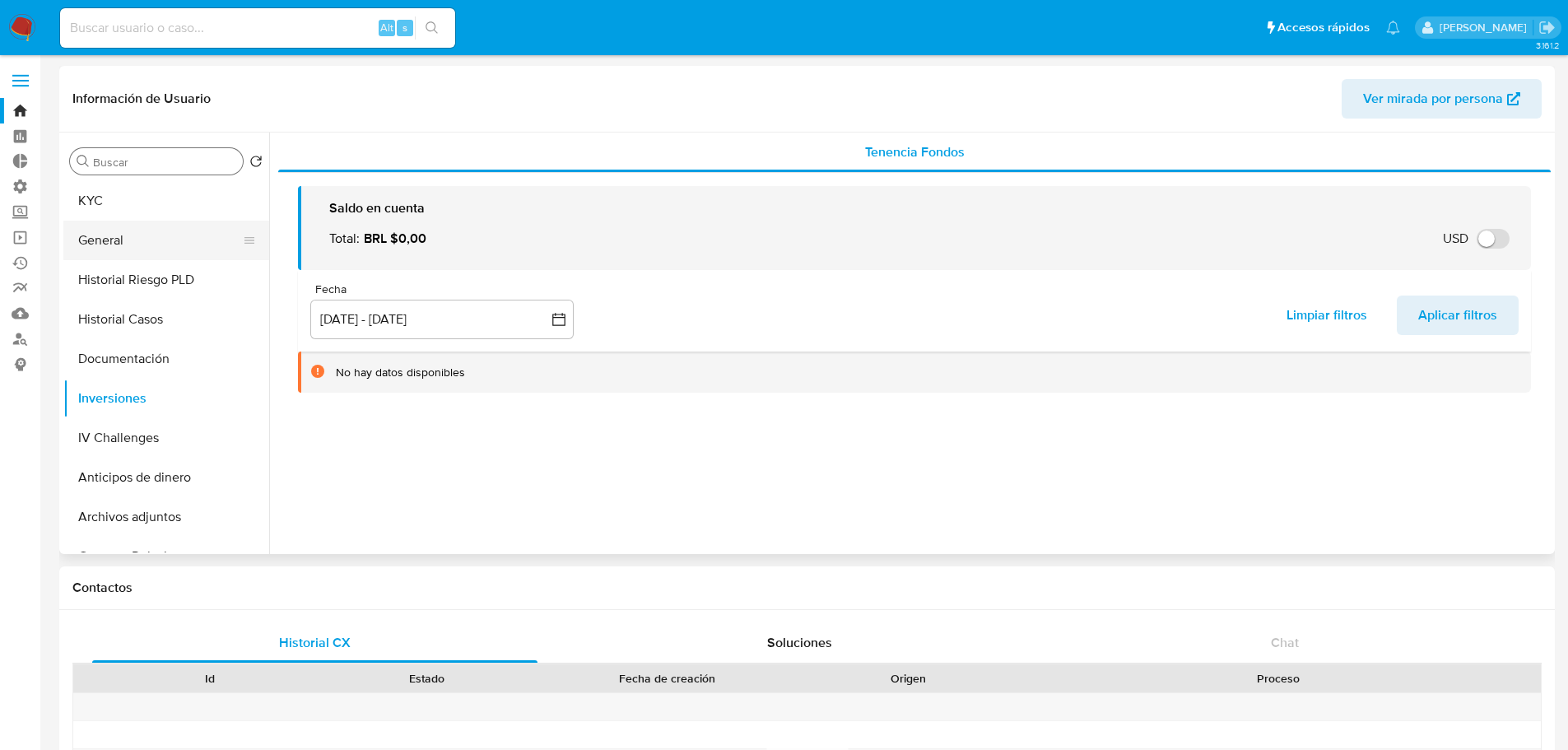
click at [134, 238] on button "General" at bounding box center [160, 241] width 193 height 40
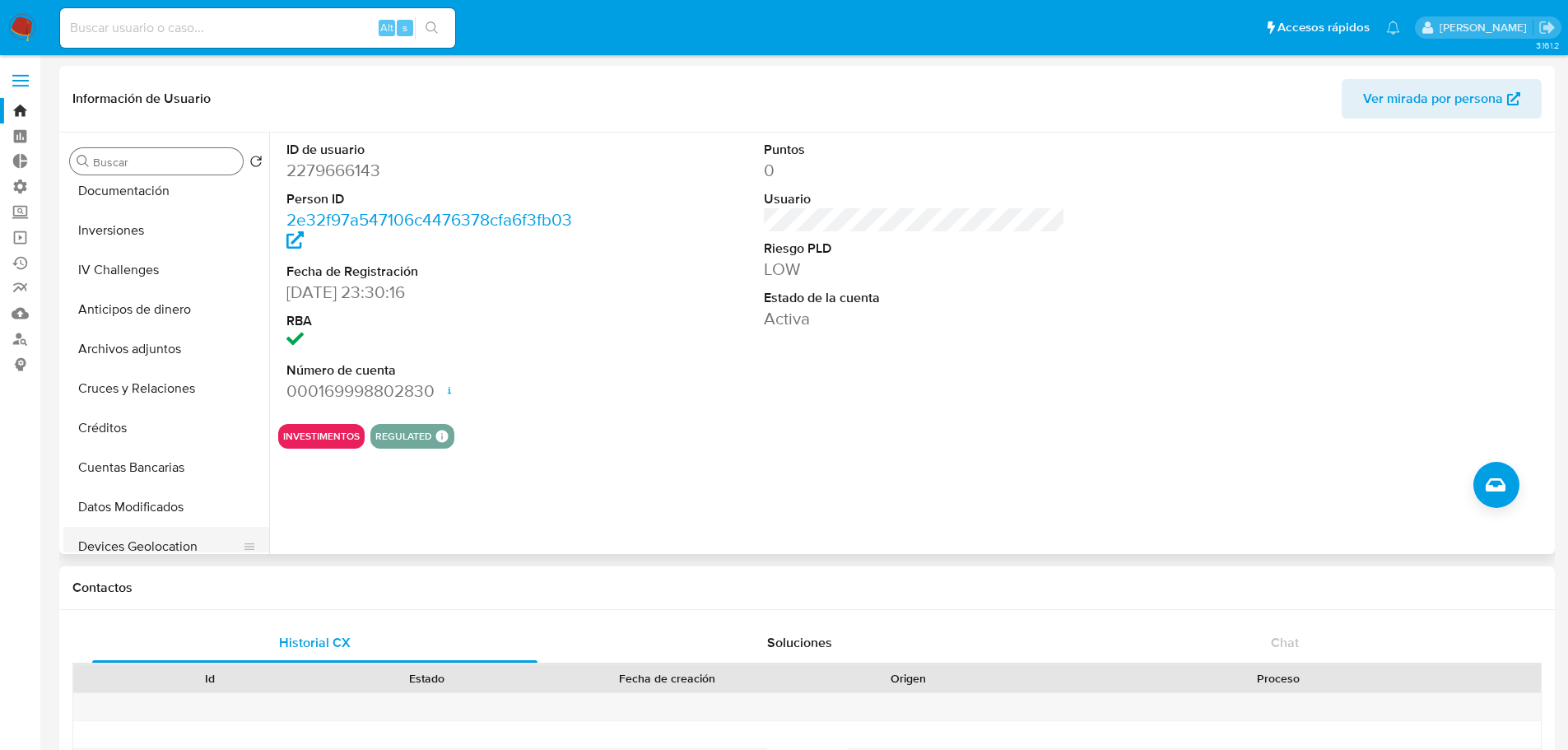
scroll to position [330, 0]
click at [175, 158] on input "Buscar" at bounding box center [165, 162] width 144 height 15
drag, startPoint x: 155, startPoint y: 28, endPoint x: 153, endPoint y: 40, distance: 12.2
click at [155, 31] on input at bounding box center [258, 27] width 395 height 21
type input "[EMAIL_ADDRESS][DOMAIN_NAME]"
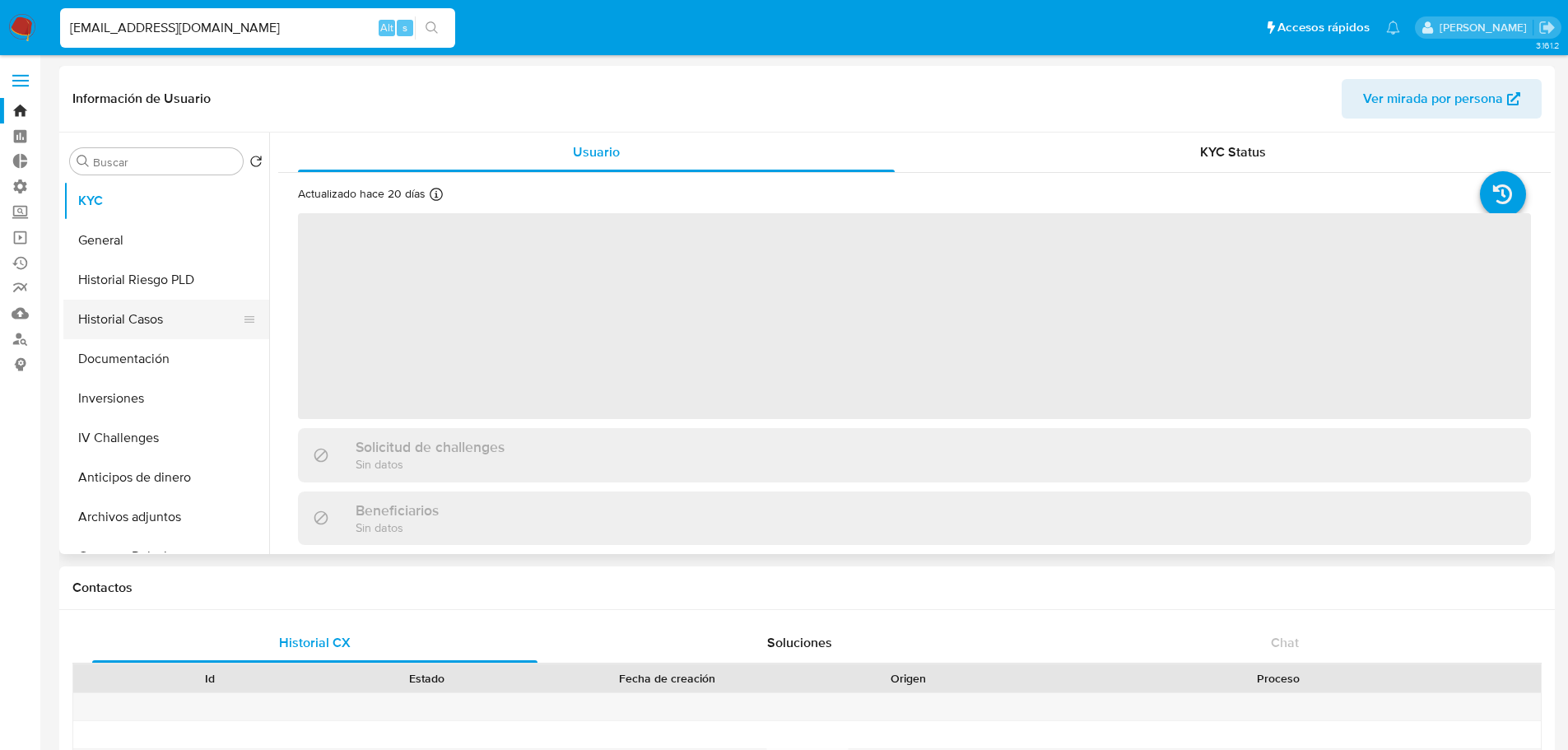
select select "10"
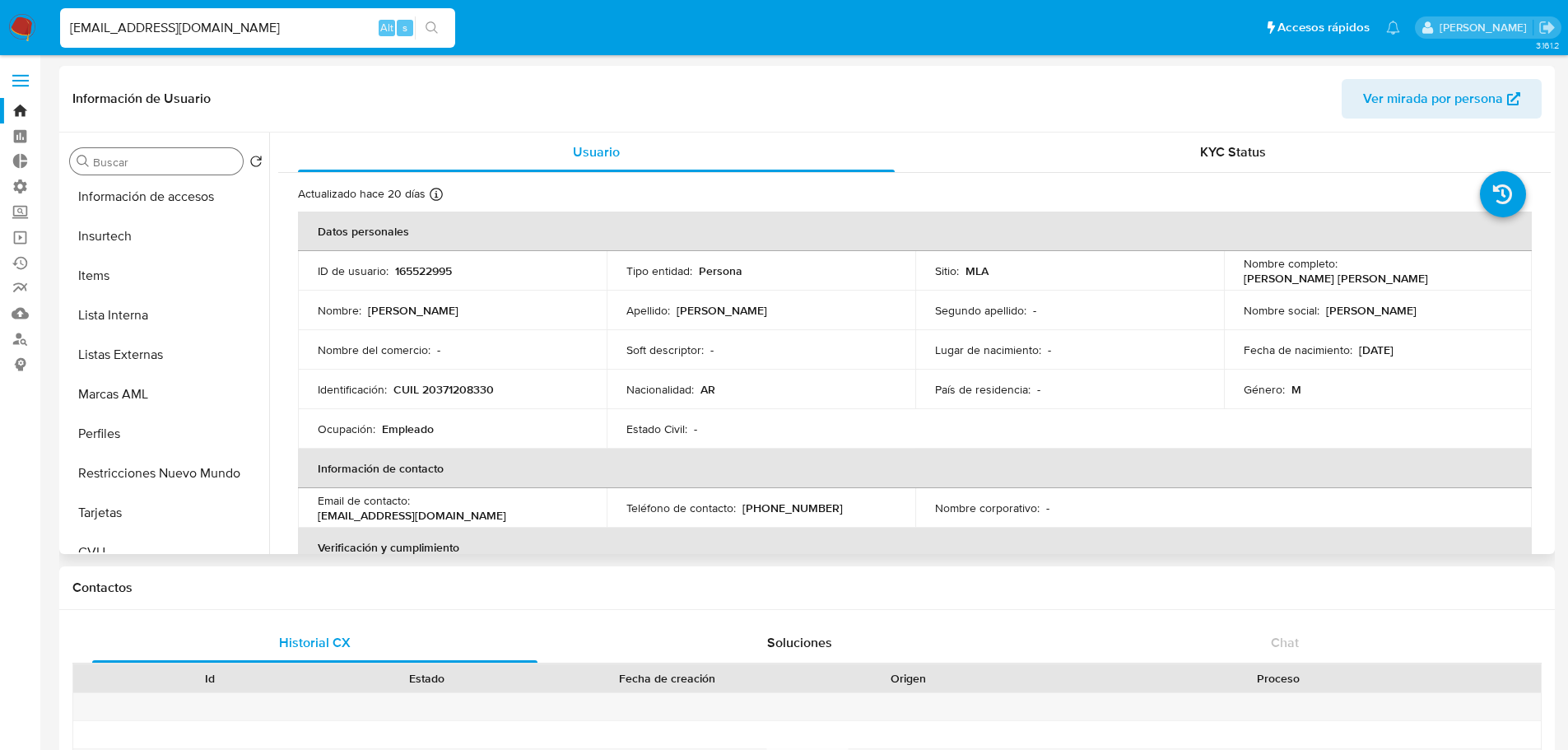
scroll to position [741, 0]
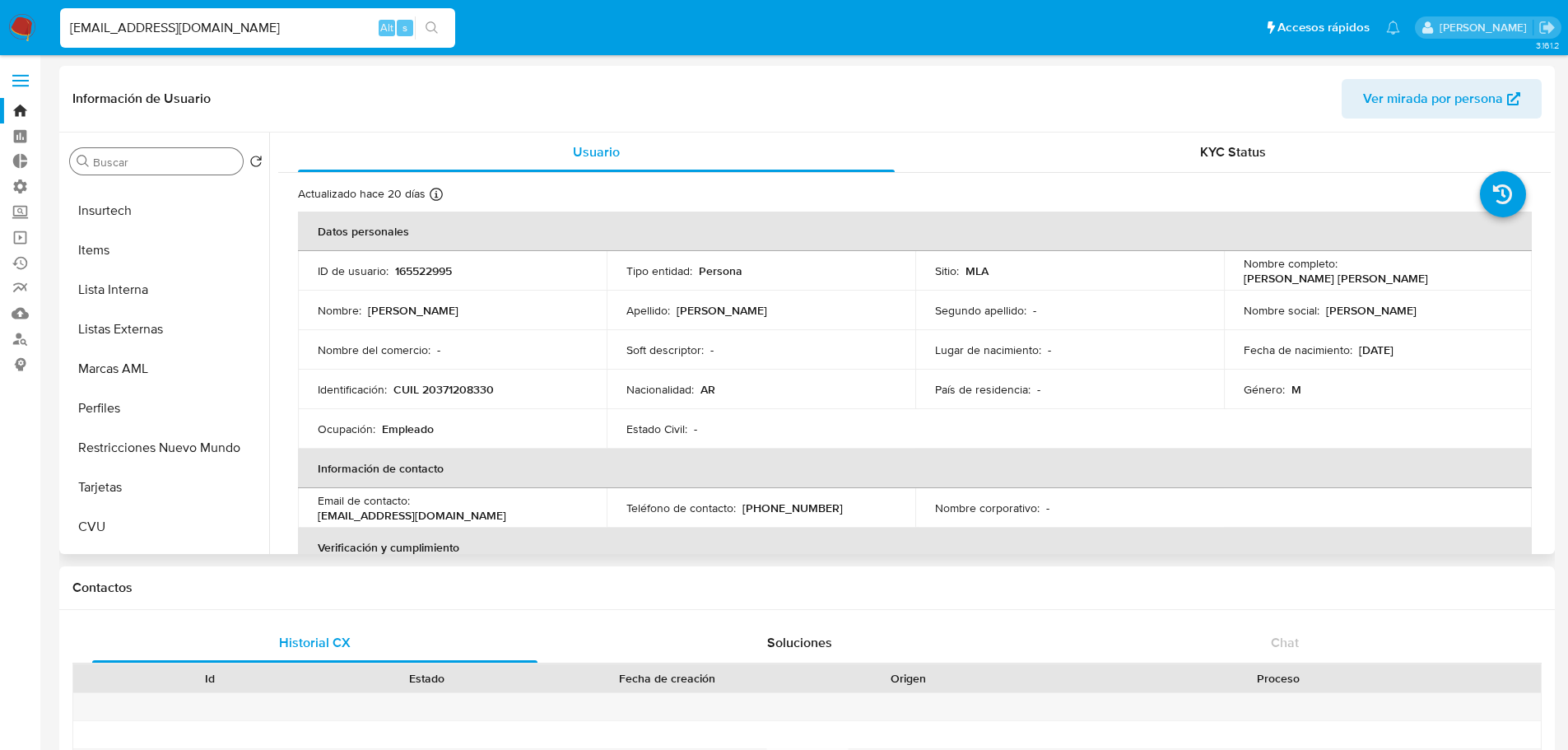
click at [166, 155] on input "Buscar" at bounding box center [165, 162] width 144 height 15
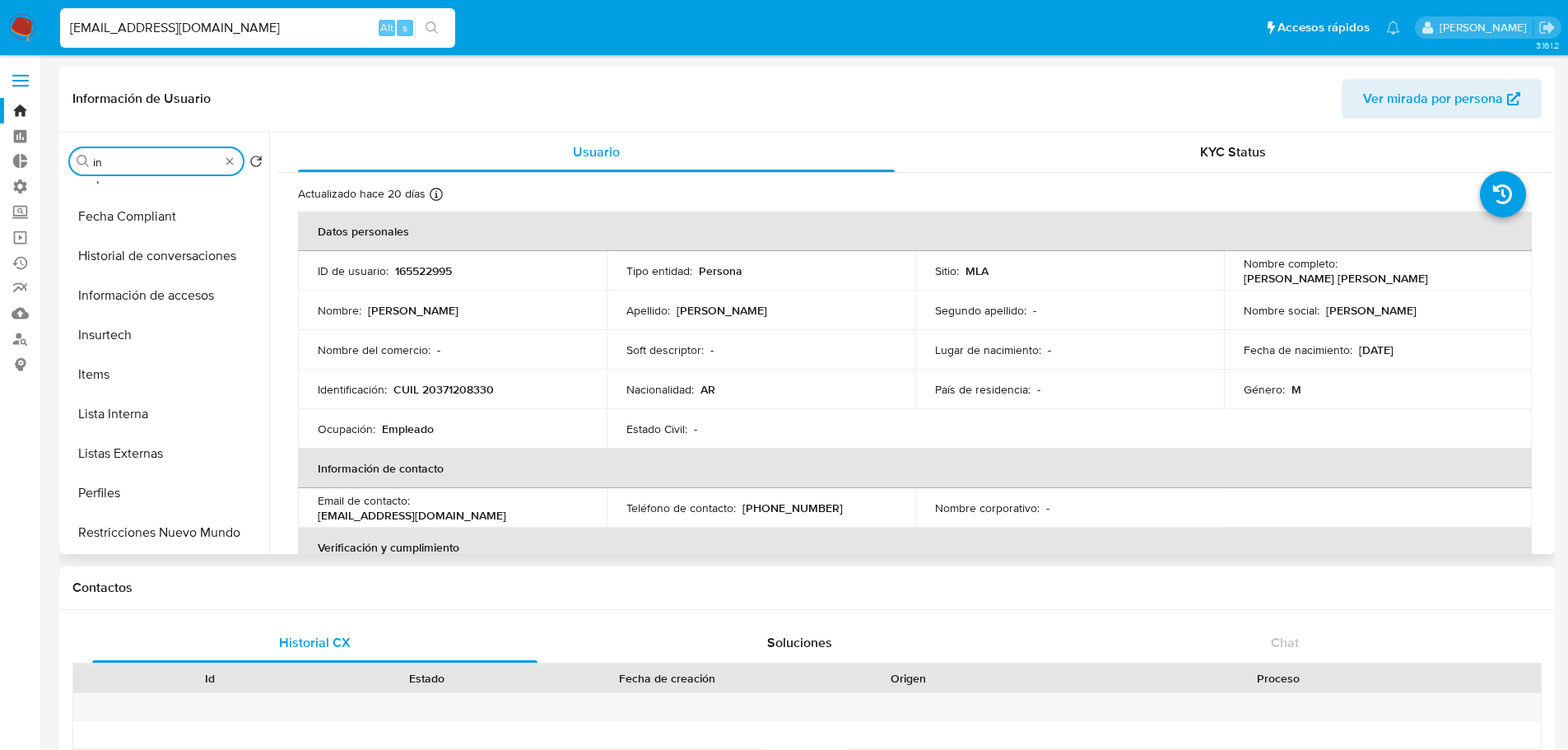
scroll to position [0, 0]
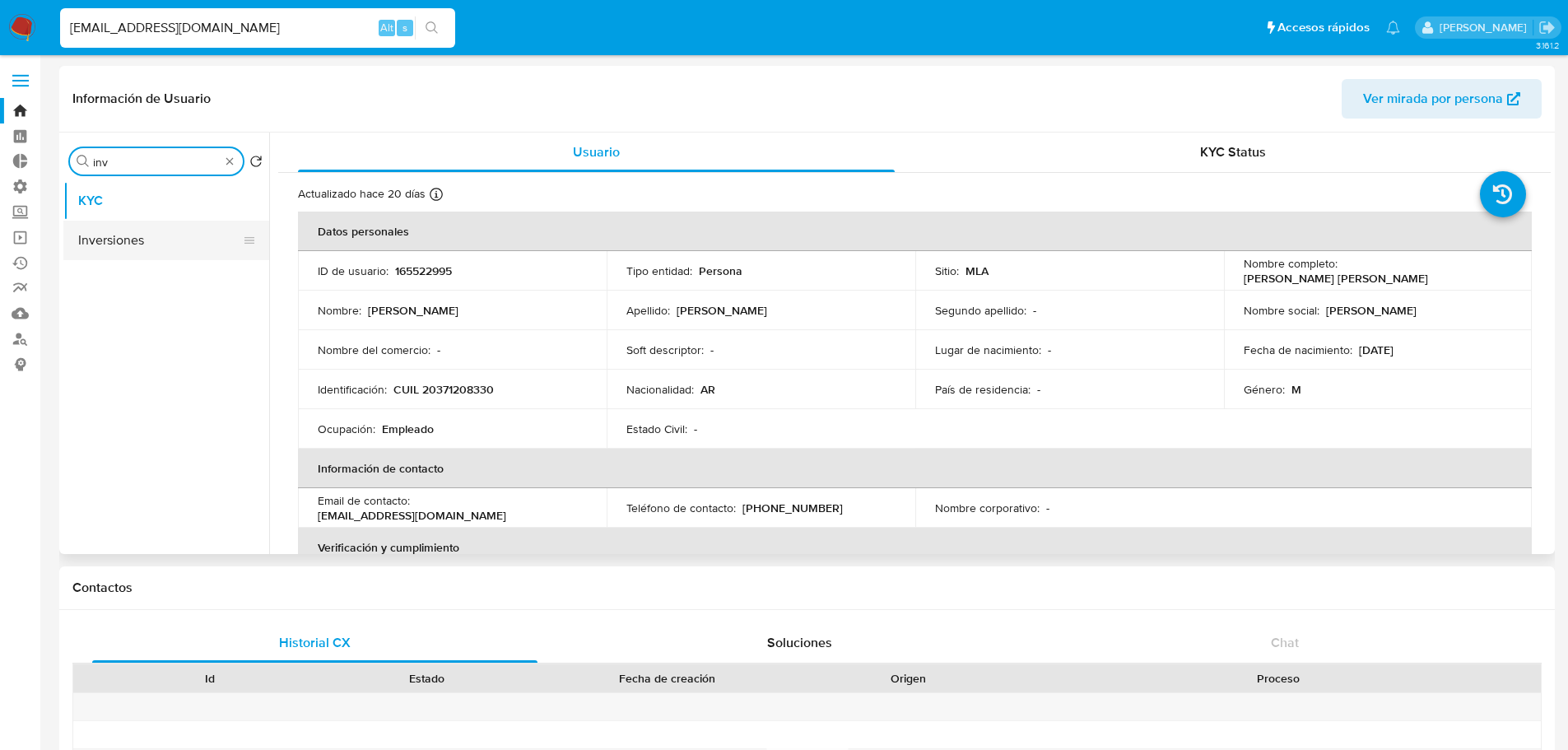
type input "inv"
click at [165, 240] on button "Inversiones" at bounding box center [160, 241] width 193 height 40
